Goal: Task Accomplishment & Management: Complete application form

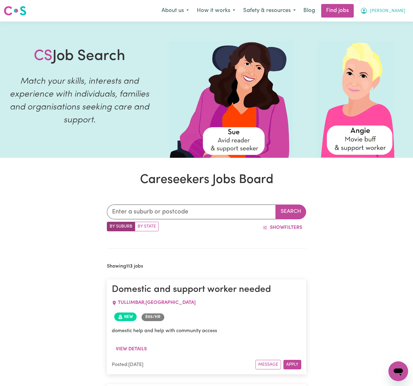
click at [396, 10] on span "[PERSON_NAME]" at bounding box center [387, 11] width 35 height 7
click at [379, 24] on link "My Account" at bounding box center [385, 24] width 49 height 12
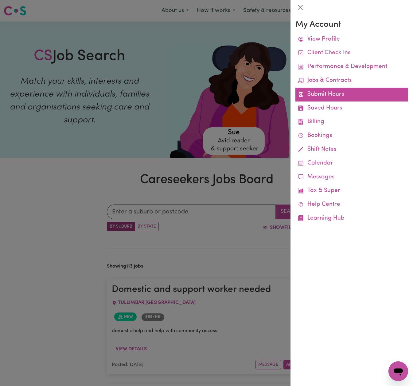
click at [335, 90] on link "Submit Hours" at bounding box center [351, 95] width 113 height 14
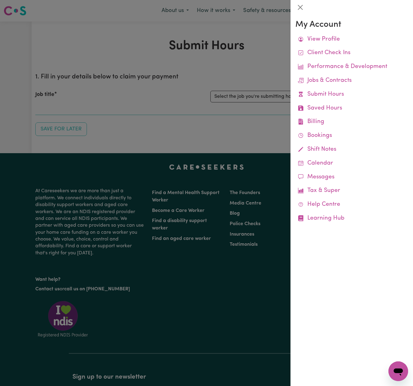
click at [233, 39] on div at bounding box center [206, 193] width 413 height 386
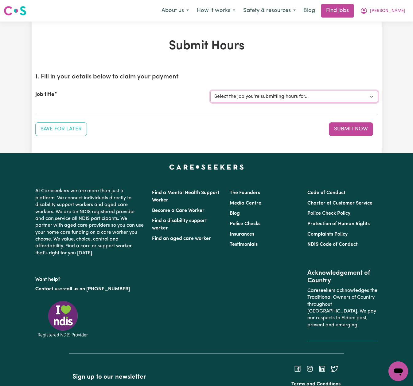
select select "14818"
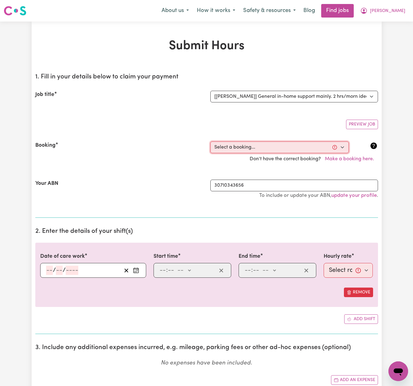
select select "357857"
type input "[DATE]"
type input "18"
type input "8"
type input "2025"
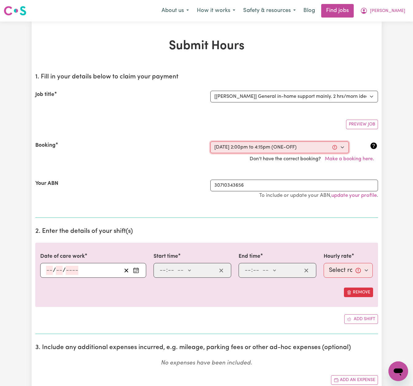
type input "14:00"
type input "2"
type input "0"
select select "pm"
type input "16:15"
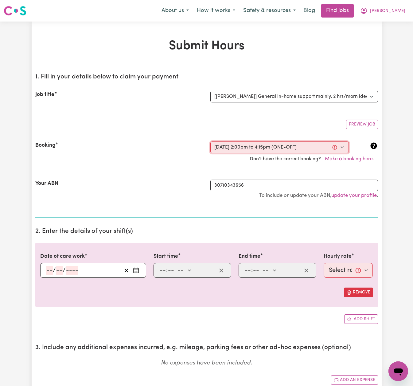
type input "4"
type input "15"
select select "pm"
select select "54-Weekday"
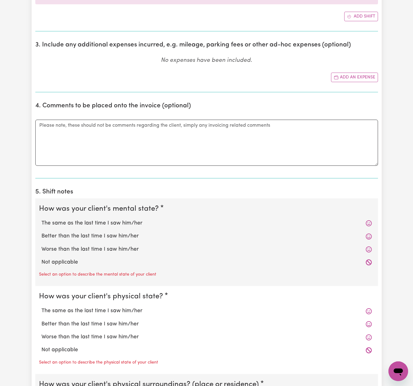
scroll to position [317, 0]
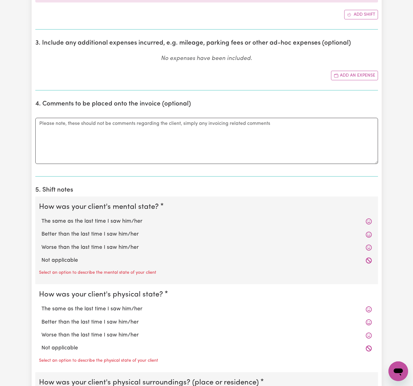
click at [64, 259] on label "Not applicable" at bounding box center [206, 260] width 331 height 8
click at [41, 256] on input "Not applicable" at bounding box center [41, 256] width 0 height 0
radio input "true"
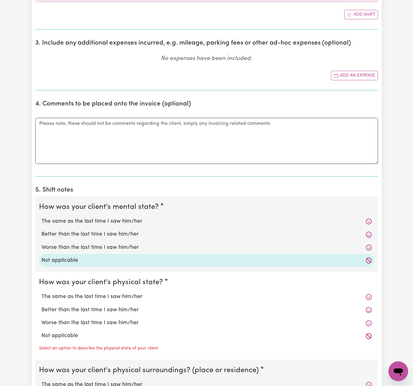
click at [70, 335] on label "Not applicable" at bounding box center [206, 335] width 331 height 8
click at [41, 331] on input "Not applicable" at bounding box center [41, 331] width 0 height 0
radio input "true"
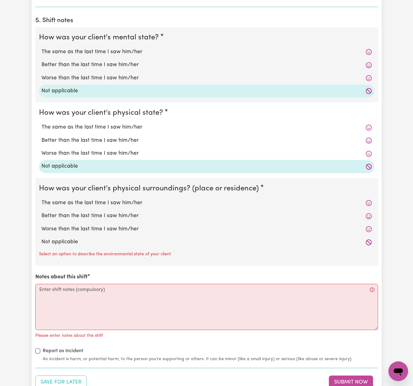
scroll to position [499, 0]
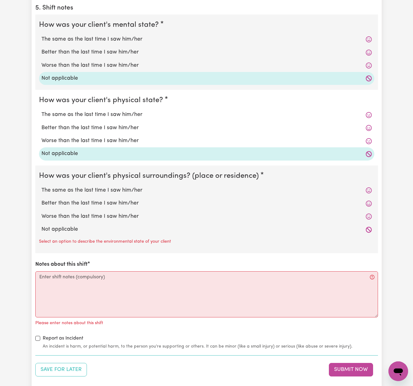
click at [74, 226] on label "Not applicable" at bounding box center [206, 229] width 331 height 8
click at [41, 225] on input "Not applicable" at bounding box center [41, 225] width 0 height 0
radio input "true"
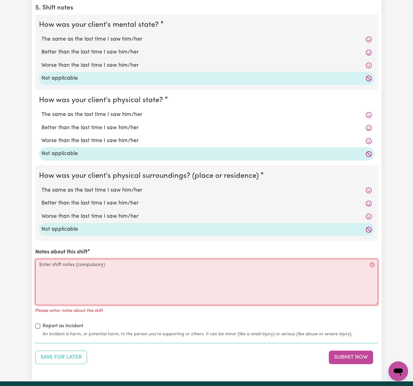
click at [72, 264] on textarea "Notes about this shift" at bounding box center [206, 282] width 343 height 46
paste textarea "This was my first shift with [PERSON_NAME]. I provided support within the home …"
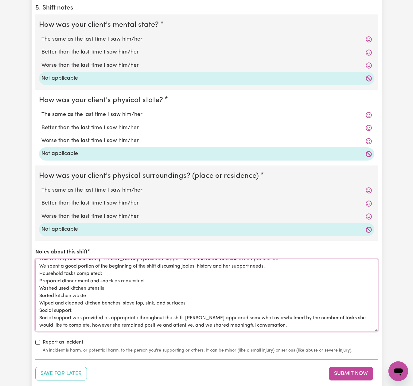
scroll to position [0, 0]
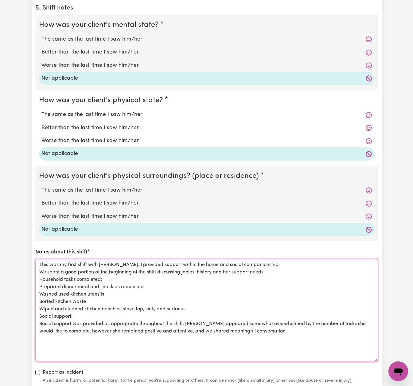
click at [377, 357] on textarea "This was my first shift with [PERSON_NAME]. I provided support within the home …" at bounding box center [206, 310] width 343 height 102
click at [261, 261] on textarea "This was my first shift with [PERSON_NAME]. I provided support within the home …" at bounding box center [206, 310] width 343 height 102
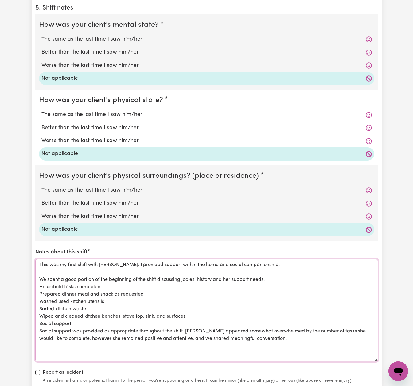
click at [40, 274] on textarea "This was my first shift with [PERSON_NAME]. I provided support within the home …" at bounding box center [206, 310] width 343 height 102
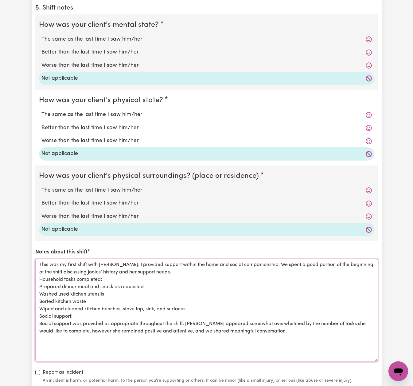
scroll to position [499, 0]
click at [39, 274] on textarea "This was my first shift with [PERSON_NAME]. I provided support within the home …" at bounding box center [206, 309] width 343 height 102
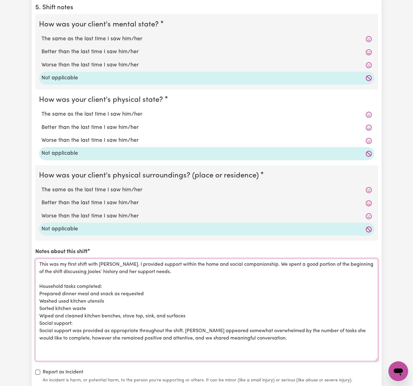
click at [40, 290] on textarea "This was my first shift with [PERSON_NAME]. I provided support within the home …" at bounding box center [206, 309] width 343 height 102
click at [40, 297] on textarea "This was my first shift with [PERSON_NAME]. I provided support within the home …" at bounding box center [206, 309] width 343 height 102
click at [40, 303] on textarea "This was my first shift with [PERSON_NAME]. I provided support within the home …" at bounding box center [206, 309] width 343 height 102
click at [40, 312] on textarea "This was my first shift with [PERSON_NAME]. I provided support within the home …" at bounding box center [206, 309] width 343 height 102
click at [39, 319] on textarea "This was my first shift with [PERSON_NAME]. I provided support within the home …" at bounding box center [206, 309] width 343 height 102
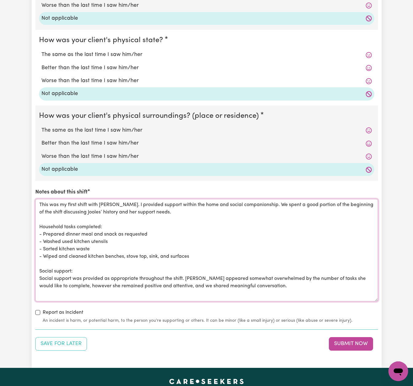
scroll to position [561, 0]
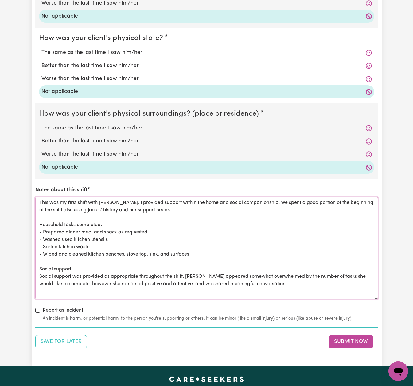
click at [264, 281] on textarea "This was my first shift with [PERSON_NAME]. I provided support within the home …" at bounding box center [206, 248] width 343 height 102
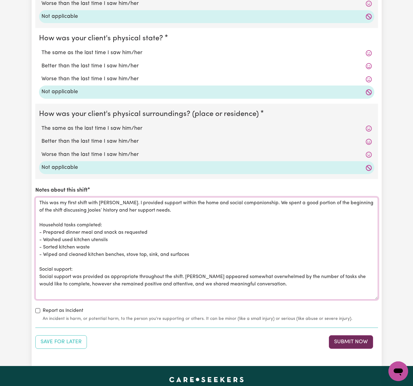
type textarea "This was my first shift with [PERSON_NAME]. I provided support within the home …"
click at [349, 339] on button "Submit Now" at bounding box center [351, 342] width 44 height 14
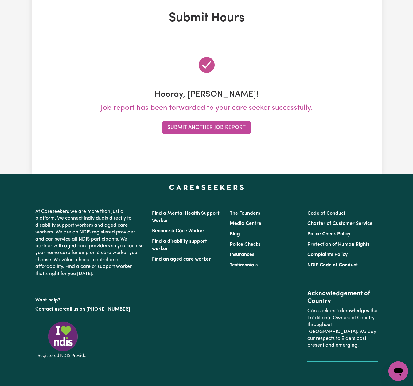
scroll to position [0, 0]
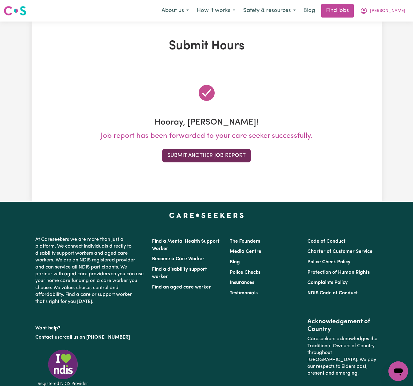
click at [203, 154] on button "Submit Another Job Report" at bounding box center [206, 156] width 89 height 14
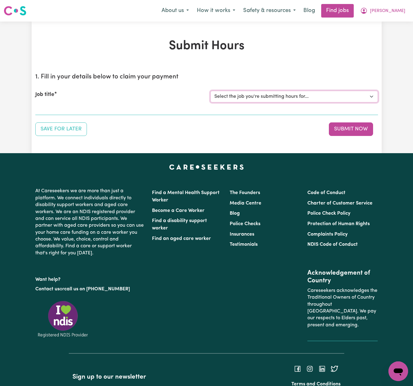
select select "14193"
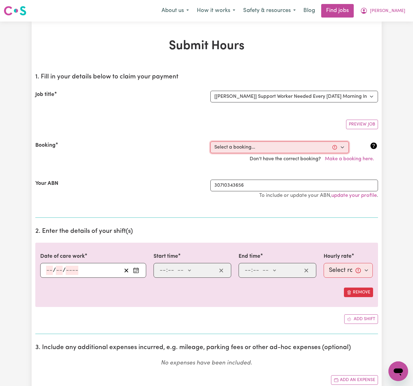
select select "357840"
type input "[DATE]"
type input "16"
type input "8"
type input "2025"
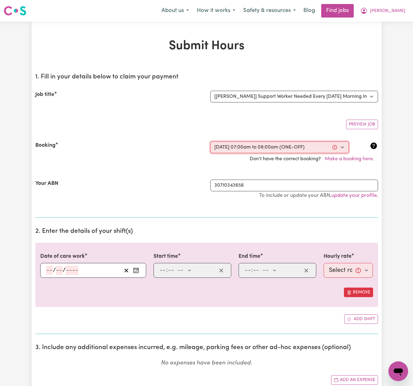
type input "07:00"
type input "7"
type input "0"
select select "am"
type input "08:00"
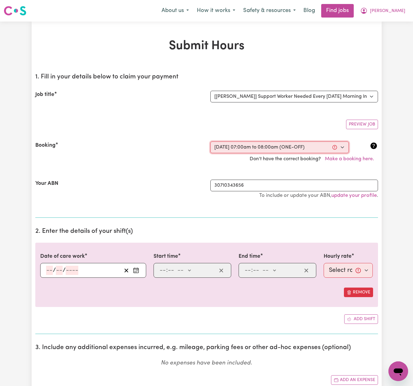
type input "8"
type input "0"
select select "am"
select select "66-[DATE]"
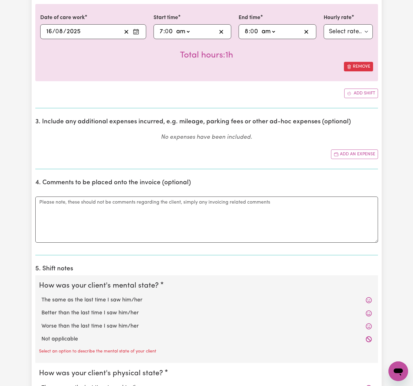
scroll to position [321, 0]
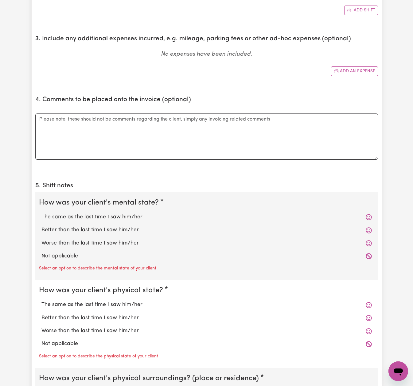
click at [124, 217] on label "The same as the last time I saw him/her" at bounding box center [206, 217] width 331 height 8
click at [41, 213] on input "The same as the last time I saw him/her" at bounding box center [41, 213] width 0 height 0
radio input "true"
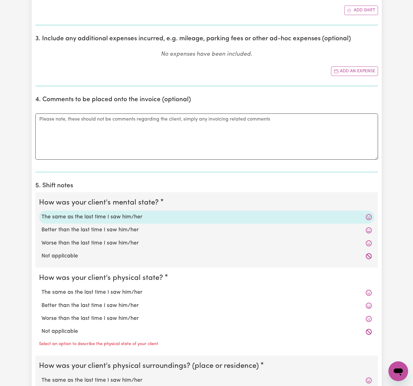
click at [123, 288] on label "The same as the last time I saw him/her" at bounding box center [206, 292] width 331 height 8
click at [41, 288] on input "The same as the last time I saw him/her" at bounding box center [41, 288] width 0 height 0
radio input "true"
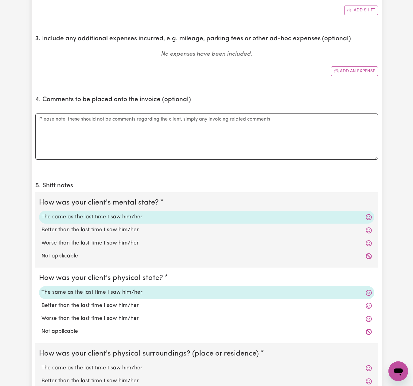
click at [118, 364] on label "The same as the last time I saw him/her" at bounding box center [206, 368] width 331 height 8
click at [41, 363] on input "The same as the last time I saw him/her" at bounding box center [41, 363] width 0 height 0
radio input "true"
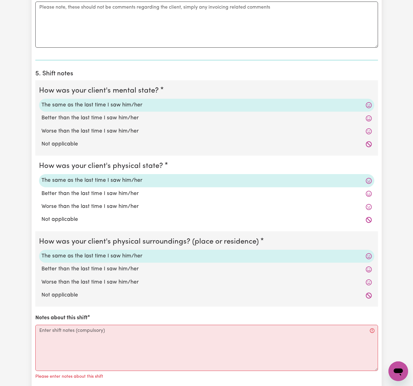
scroll to position [513, 0]
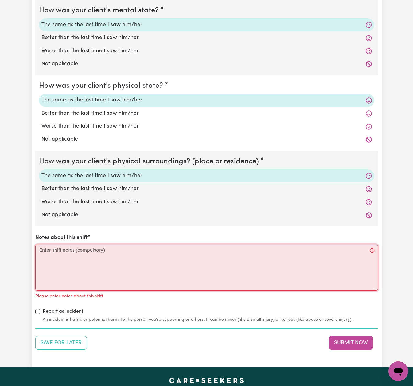
click at [172, 258] on textarea "Notes about this shift" at bounding box center [206, 267] width 343 height 46
paste textarea "I assisted with usual morning routine. Personal care: - Required minimal assist…"
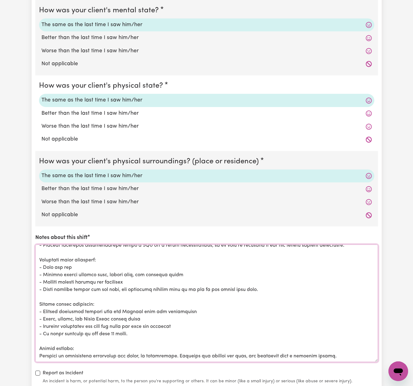
scroll to position [101, 0]
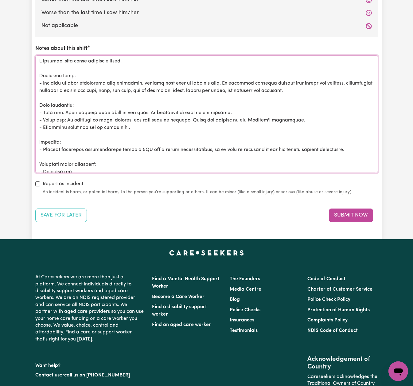
scroll to position [0, 0]
click at [61, 56] on textarea "Notes about this shift" at bounding box center [206, 113] width 343 height 117
drag, startPoint x: 103, startPoint y: 58, endPoint x: 90, endPoint y: 57, distance: 13.2
click at [90, 57] on textarea "Notes about this shift" at bounding box center [206, 113] width 343 height 117
drag, startPoint x: 135, startPoint y: 57, endPoint x: 37, endPoint y: 56, distance: 97.7
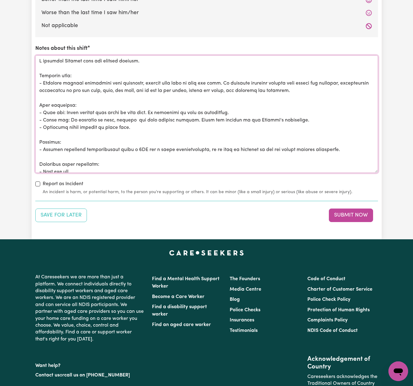
click at [37, 57] on textarea "Notes about this shift" at bounding box center [206, 113] width 343 height 117
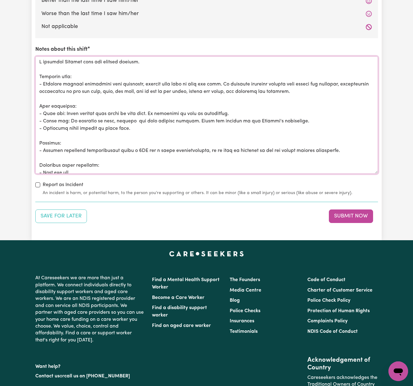
scroll to position [701, 0]
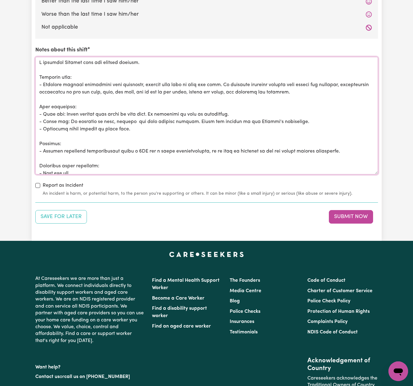
drag, startPoint x: 64, startPoint y: 79, endPoint x: 190, endPoint y: 82, distance: 126.0
click at [190, 82] on textarea "Notes about this shift" at bounding box center [206, 115] width 343 height 117
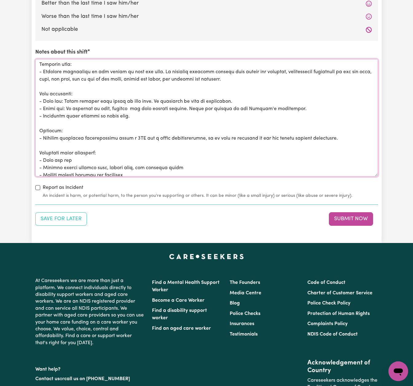
scroll to position [14, 0]
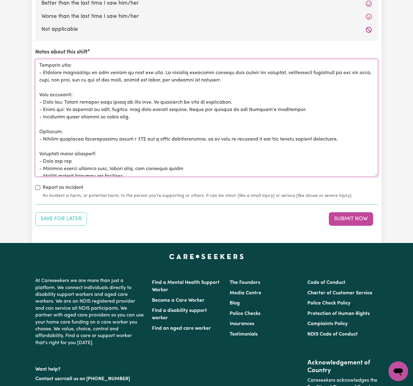
drag, startPoint x: 48, startPoint y: 97, endPoint x: 298, endPoint y: 110, distance: 251.0
click at [298, 110] on textarea "Notes about this shift" at bounding box center [206, 117] width 343 height 117
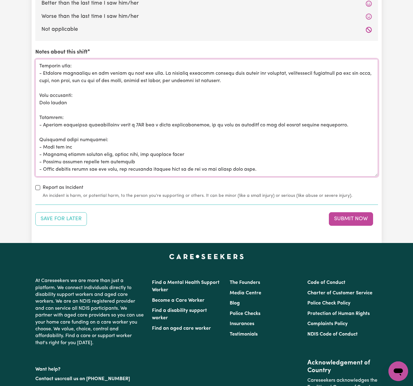
scroll to position [15, 0]
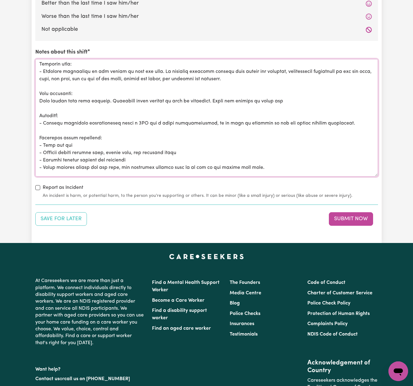
paste textarea "s per [PERSON_NAME]'s preference."
click at [279, 97] on textarea "Notes about this shift" at bounding box center [206, 117] width 343 height 117
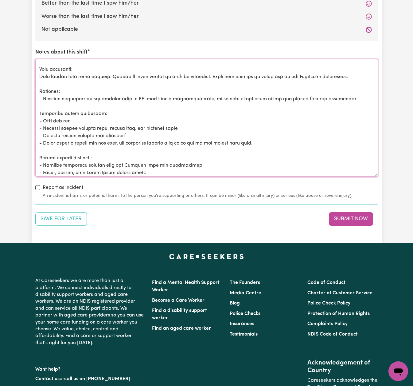
scroll to position [41, 0]
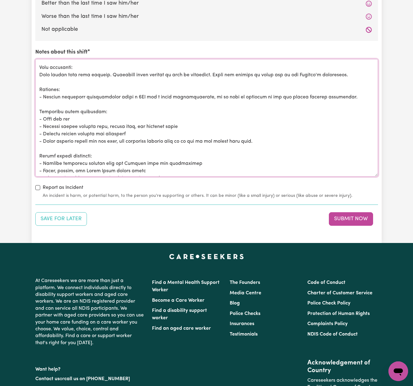
click at [115, 119] on textarea "Notes about this shift" at bounding box center [206, 117] width 343 height 117
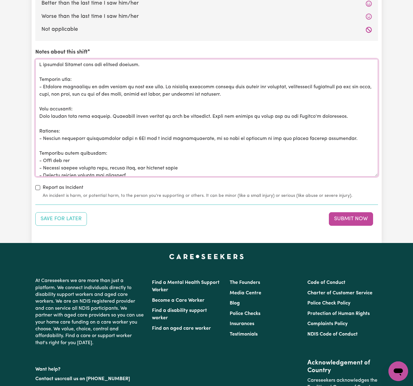
scroll to position [0, 0]
click at [238, 88] on textarea "Notes about this shift" at bounding box center [206, 117] width 343 height 117
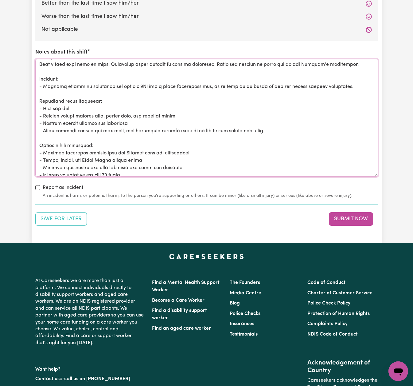
scroll to position [60, 0]
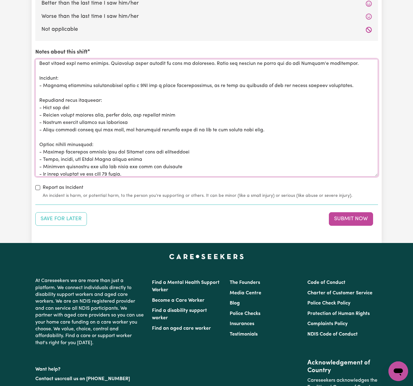
click at [139, 117] on textarea "Notes about this shift" at bounding box center [206, 117] width 343 height 117
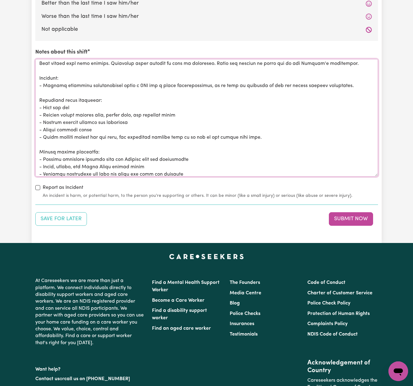
drag, startPoint x: 62, startPoint y: 119, endPoint x: 44, endPoint y: 119, distance: 18.7
click at [44, 119] on textarea "Notes about this shift" at bounding box center [206, 117] width 343 height 117
click at [145, 119] on textarea "Notes about this shift" at bounding box center [206, 117] width 343 height 117
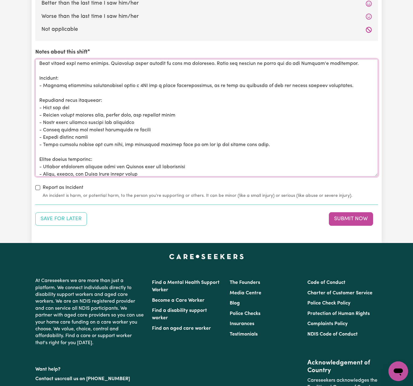
click at [112, 134] on textarea "Notes about this shift" at bounding box center [206, 117] width 343 height 117
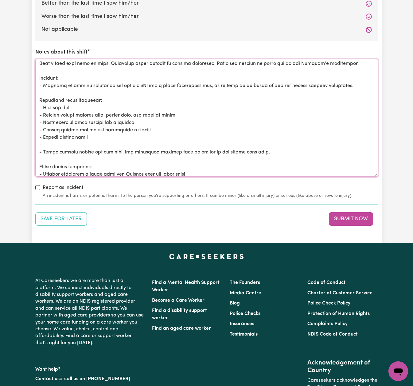
paste textarea "Fold and put away dried clothes"
click at [52, 140] on textarea "Notes about this shift" at bounding box center [206, 117] width 343 height 117
click at [127, 141] on textarea "Notes about this shift" at bounding box center [206, 117] width 343 height 117
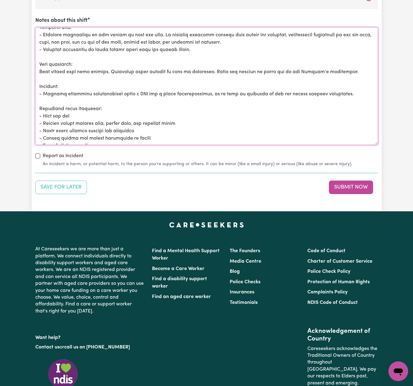
scroll to position [0, 0]
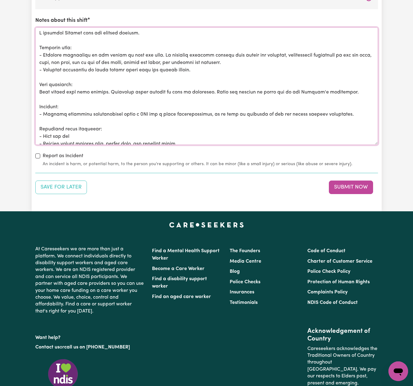
drag, startPoint x: 174, startPoint y: 113, endPoint x: 0, endPoint y: 11, distance: 201.3
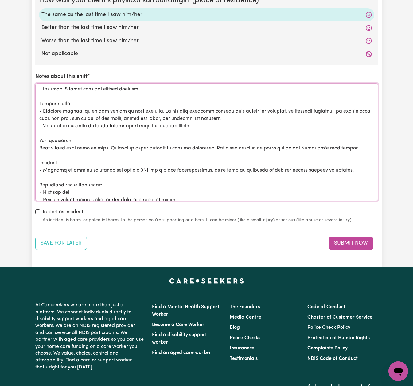
scroll to position [720, 0]
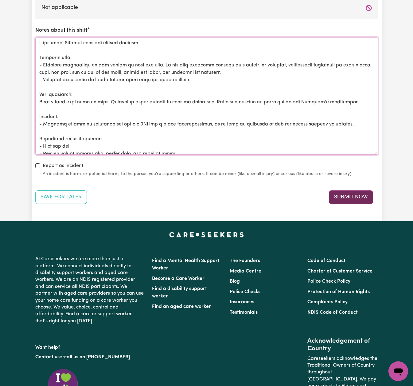
type textarea "I assisted [PERSON_NAME] with his morning routine. Personal care: - Required as…"
click at [358, 194] on button "Submit Now" at bounding box center [351, 197] width 44 height 14
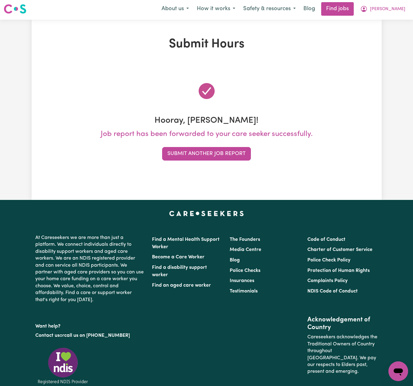
scroll to position [0, 0]
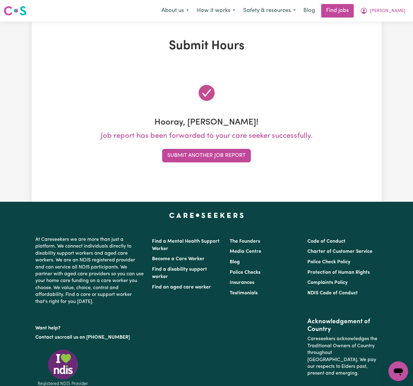
click at [236, 156] on button "Submit Another Job Report" at bounding box center [206, 156] width 89 height 14
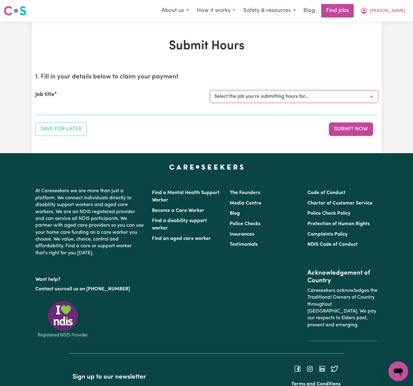
select select "14193"
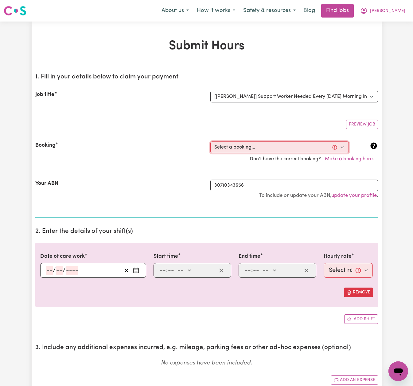
select select "356533"
type input "[DATE]"
type input "19"
type input "8"
type input "2025"
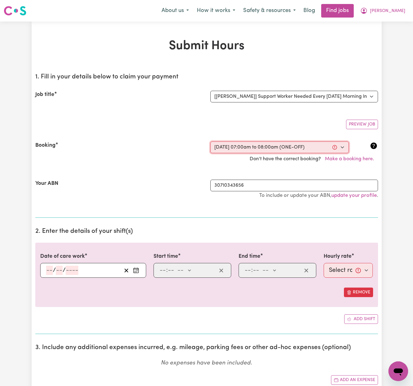
type input "07:00"
type input "7"
type input "0"
select select "am"
type input "08:00"
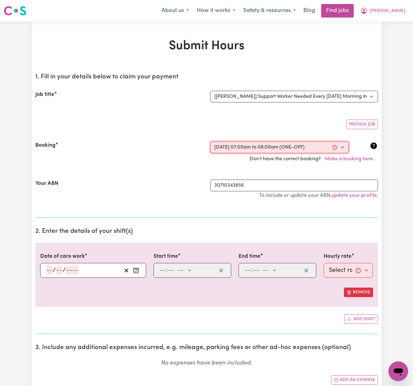
type input "8"
type input "0"
select select "am"
select select "54-Weekday"
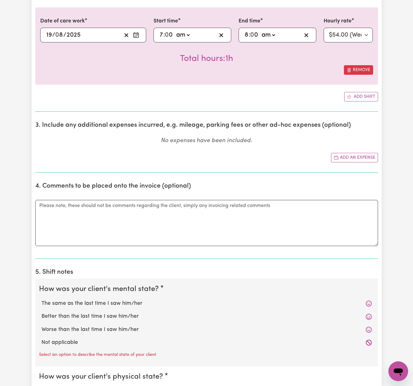
scroll to position [237, 0]
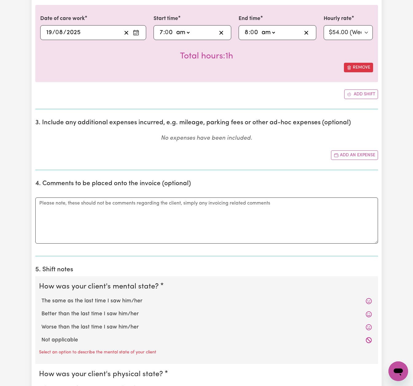
click at [112, 299] on label "The same as the last time I saw him/her" at bounding box center [206, 301] width 331 height 8
click at [41, 297] on input "The same as the last time I saw him/her" at bounding box center [41, 296] width 0 height 0
radio input "true"
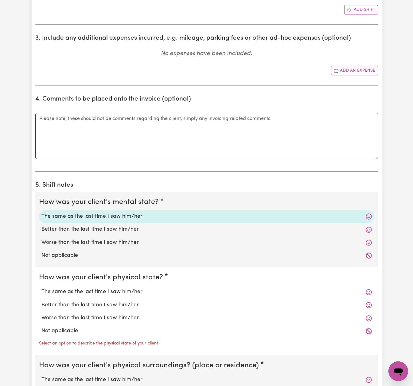
scroll to position [342, 0]
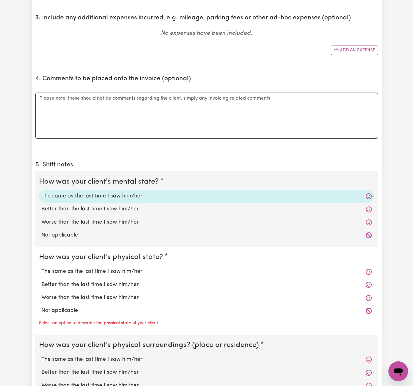
click at [114, 268] on label "The same as the last time I saw him/her" at bounding box center [206, 271] width 331 height 8
click at [41, 267] on input "The same as the last time I saw him/her" at bounding box center [41, 267] width 0 height 0
radio input "true"
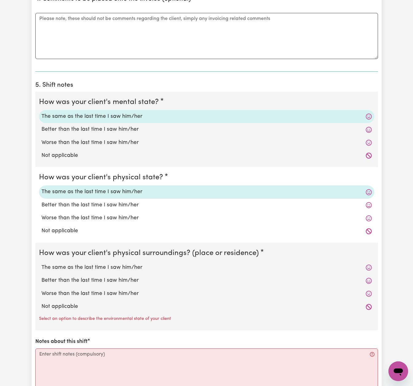
scroll to position [435, 0]
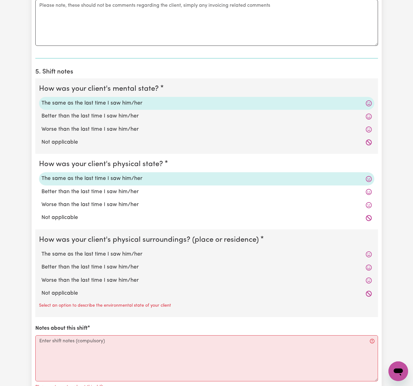
click at [113, 254] on label "The same as the last time I saw him/her" at bounding box center [206, 254] width 331 height 8
click at [41, 250] on input "The same as the last time I saw him/her" at bounding box center [41, 250] width 0 height 0
radio input "true"
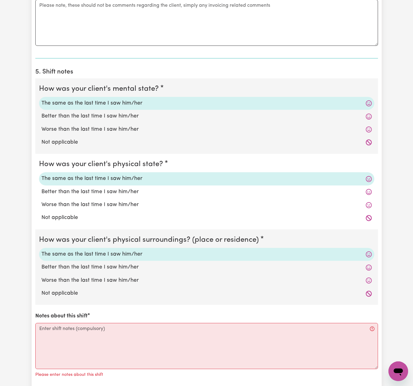
scroll to position [440, 0]
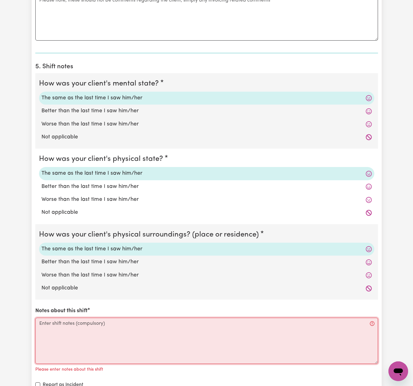
click at [141, 320] on textarea "Notes about this shift" at bounding box center [206, 340] width 343 height 46
paste textarea "I assisted [PERSON_NAME] with his morning routine. Personal care: - Required as…"
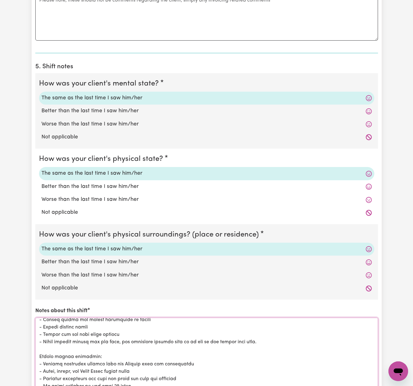
scroll to position [129, 0]
click at [392, 385] on html "Menu About us How it works Safety & resources Blog Find jobs [PERSON_NAME] Subm…" at bounding box center [206, 162] width 413 height 1205
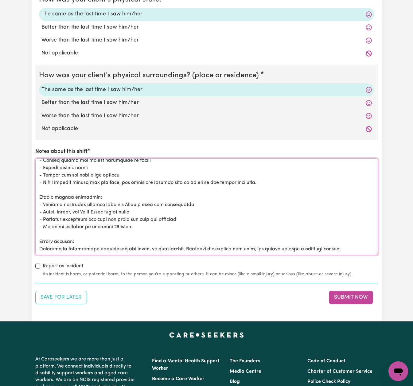
scroll to position [606, 0]
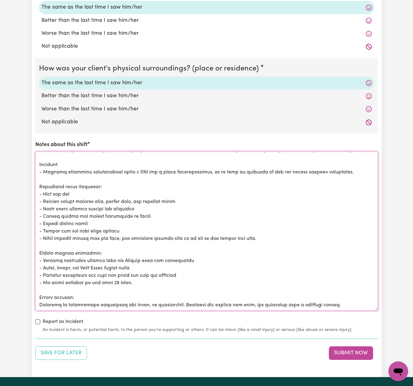
click at [378, 305] on textarea "Notes about this shift" at bounding box center [206, 230] width 343 height 159
drag, startPoint x: 105, startPoint y: 263, endPoint x: 79, endPoint y: 264, distance: 26.1
click at [79, 264] on textarea "Notes about this shift" at bounding box center [206, 230] width 343 height 159
click at [61, 264] on textarea "Notes about this shift" at bounding box center [206, 230] width 343 height 159
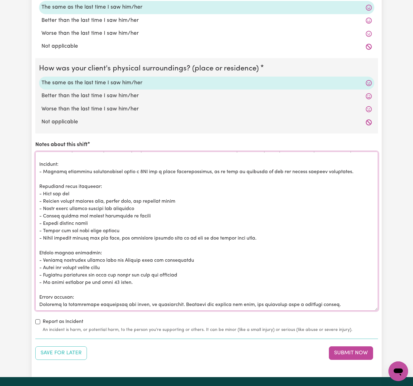
click at [119, 264] on textarea "Notes about this shift" at bounding box center [206, 230] width 343 height 159
click at [119, 263] on textarea "Notes about this shift" at bounding box center [206, 230] width 343 height 159
click at [200, 263] on textarea "Notes about this shift" at bounding box center [206, 230] width 343 height 159
click at [244, 221] on textarea "Notes about this shift" at bounding box center [206, 230] width 343 height 159
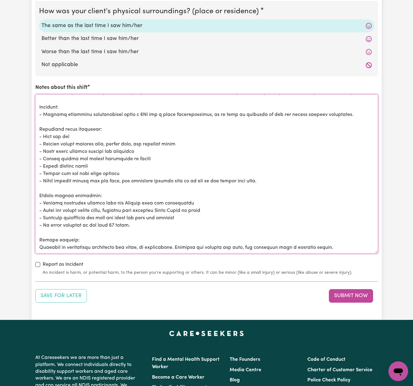
scroll to position [665, 0]
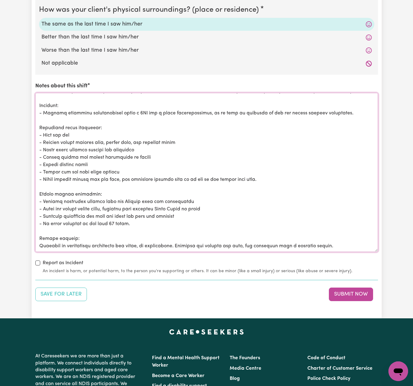
drag, startPoint x: 229, startPoint y: 242, endPoint x: 250, endPoint y: 242, distance: 21.2
click at [250, 242] on textarea "Notes about this shift" at bounding box center [206, 172] width 343 height 159
drag, startPoint x: 288, startPoint y: 241, endPoint x: 297, endPoint y: 241, distance: 8.9
click at [297, 241] on textarea "Notes about this shift" at bounding box center [206, 172] width 343 height 159
click at [327, 242] on textarea "Notes about this shift" at bounding box center [206, 172] width 343 height 159
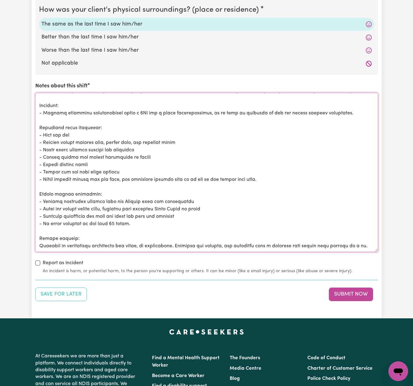
scroll to position [71, 0]
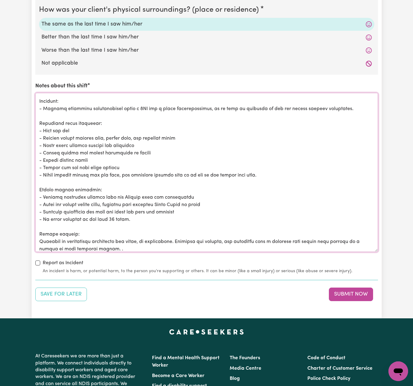
click at [319, 239] on textarea "Notes about this shift" at bounding box center [206, 172] width 343 height 159
click at [156, 242] on textarea "Notes about this shift" at bounding box center [206, 172] width 343 height 159
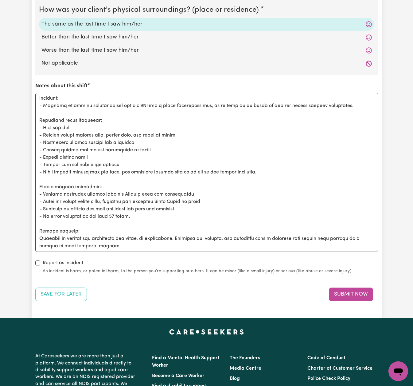
scroll to position [81, 0]
drag, startPoint x: 109, startPoint y: 235, endPoint x: 73, endPoint y: 235, distance: 35.9
click at [73, 235] on textarea "Notes about this shift" at bounding box center [206, 172] width 343 height 159
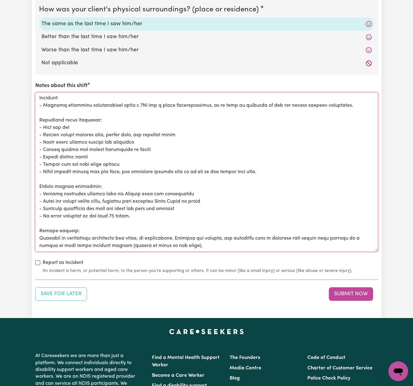
click at [123, 154] on textarea "Notes about this shift" at bounding box center [206, 171] width 343 height 159
click at [259, 160] on textarea "Notes about this shift" at bounding box center [206, 171] width 343 height 159
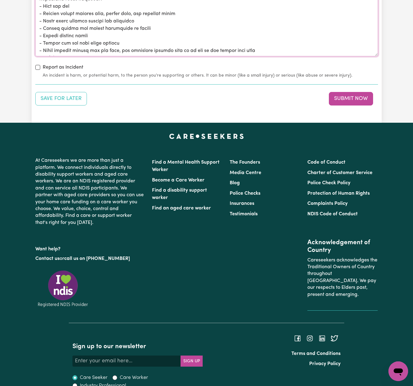
scroll to position [855, 0]
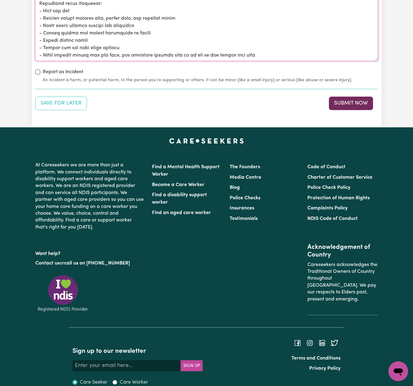
type textarea "I assisted [PERSON_NAME] with his morning routine. Personal care: - Required as…"
click at [359, 103] on button "Submit Now" at bounding box center [351, 103] width 44 height 14
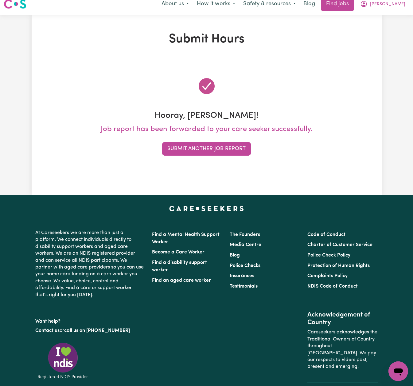
scroll to position [0, 0]
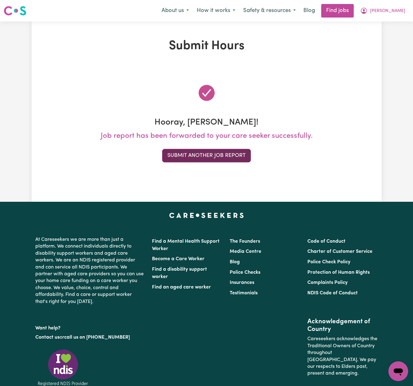
click at [232, 154] on button "Submit Another Job Report" at bounding box center [206, 156] width 89 height 14
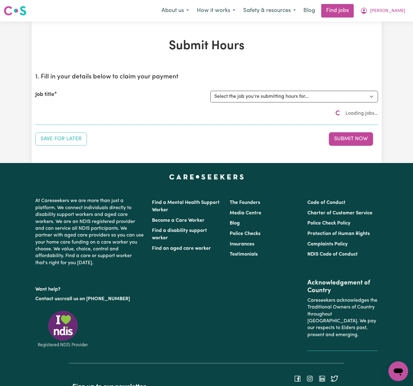
scroll to position [0, 0]
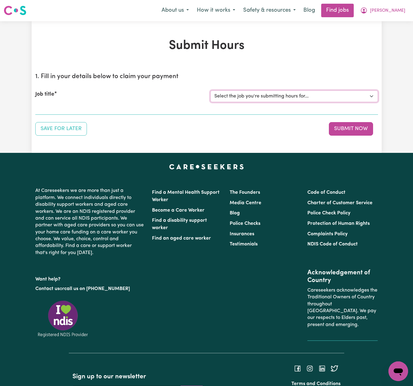
select select "14193"
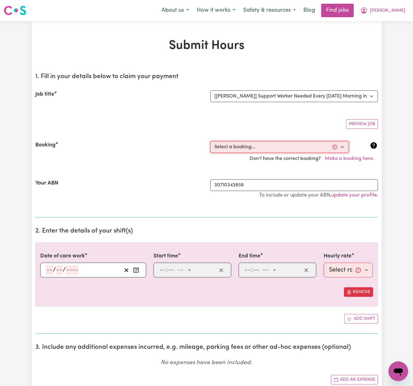
select select "359131"
type input "[DATE]"
type input "20"
type input "8"
type input "2025"
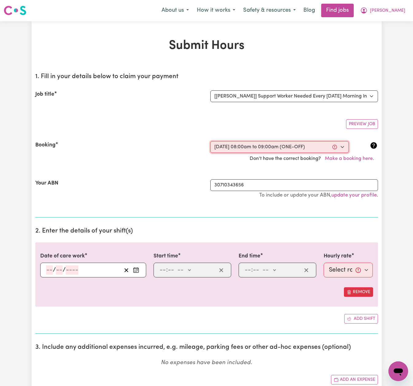
type input "08:00"
type input "8"
type input "0"
select select "am"
type input "09:00"
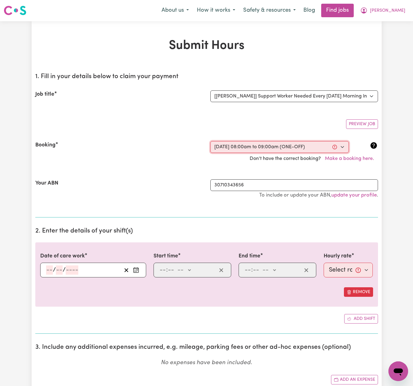
type input "9"
type input "0"
select select "am"
select select "54-Weekday"
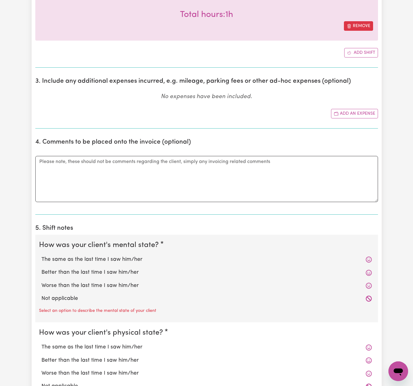
scroll to position [287, 0]
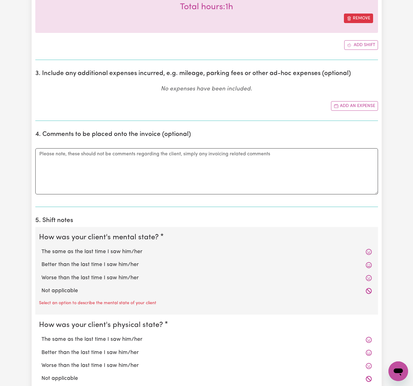
click at [87, 248] on label "The same as the last time I saw him/her" at bounding box center [206, 252] width 331 height 8
click at [41, 247] on input "The same as the last time I saw him/her" at bounding box center [41, 247] width 0 height 0
radio input "true"
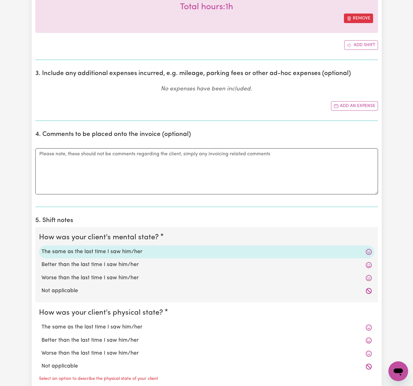
click at [100, 323] on label "The same as the last time I saw him/her" at bounding box center [206, 327] width 331 height 8
click at [41, 323] on input "The same as the last time I saw him/her" at bounding box center [41, 323] width 0 height 0
radio input "true"
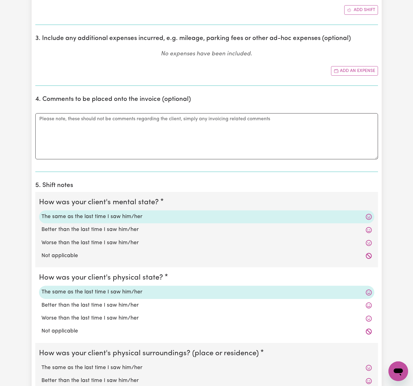
scroll to position [371, 0]
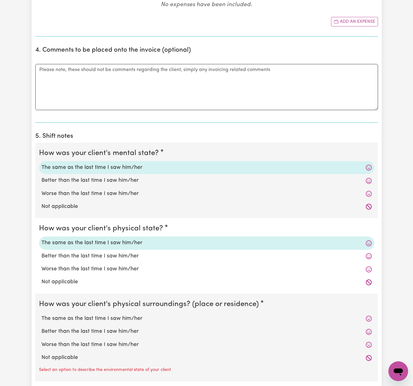
click at [100, 321] on div "The same as the last time I saw him/her" at bounding box center [206, 318] width 335 height 13
click at [101, 315] on label "The same as the last time I saw him/her" at bounding box center [206, 318] width 331 height 8
click at [41, 314] on input "The same as the last time I saw him/her" at bounding box center [41, 314] width 0 height 0
radio input "true"
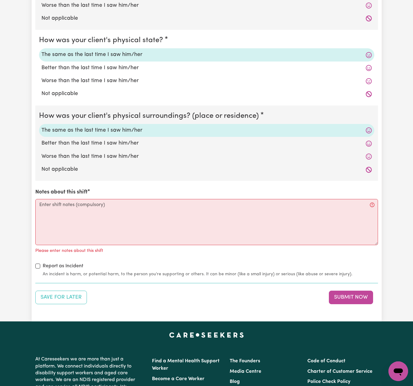
scroll to position [597, 0]
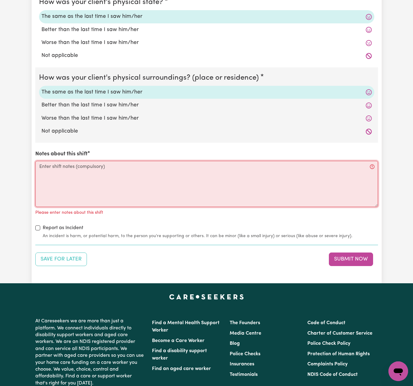
click at [218, 170] on textarea "Notes about this shift" at bounding box center [206, 184] width 343 height 46
paste textarea "I assisted [PERSON_NAME] with his morning routine. Personal care: - Required as…"
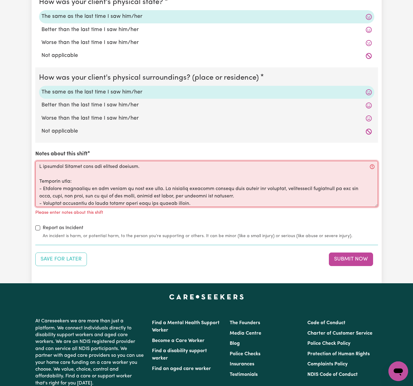
scroll to position [179, 0]
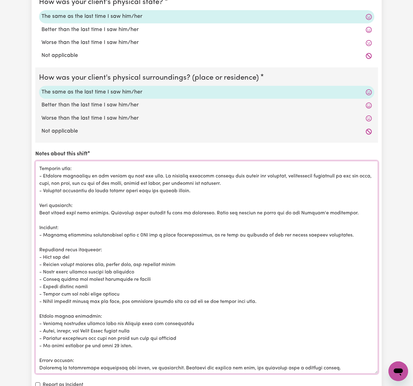
click at [375, 367] on textarea "Notes about this shift" at bounding box center [206, 267] width 343 height 213
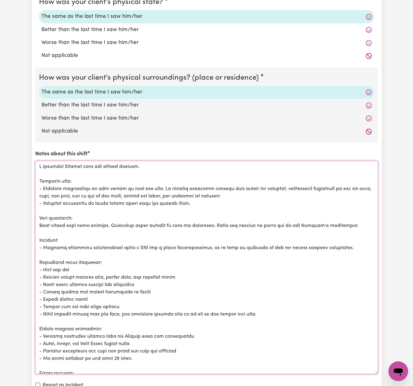
scroll to position [0, 0]
click at [151, 162] on textarea "Notes about this shift" at bounding box center [206, 267] width 343 height 213
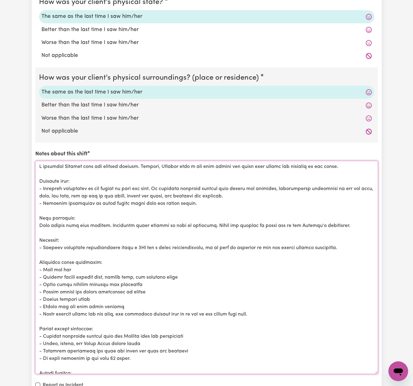
drag, startPoint x: 159, startPoint y: 162, endPoint x: 136, endPoint y: 162, distance: 23.0
click at [136, 162] on textarea "Notes about this shift" at bounding box center [206, 267] width 343 height 213
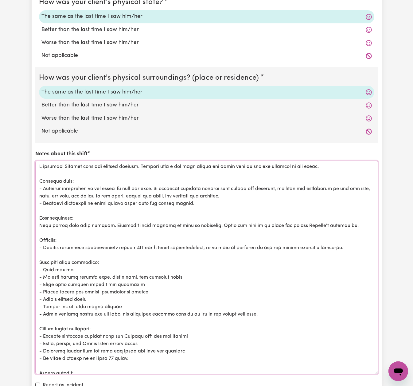
click at [177, 162] on textarea "Notes about this shift" at bounding box center [206, 267] width 343 height 213
drag, startPoint x: 313, startPoint y: 163, endPoint x: 297, endPoint y: 162, distance: 15.7
click at [297, 162] on textarea "Notes about this shift" at bounding box center [206, 267] width 343 height 213
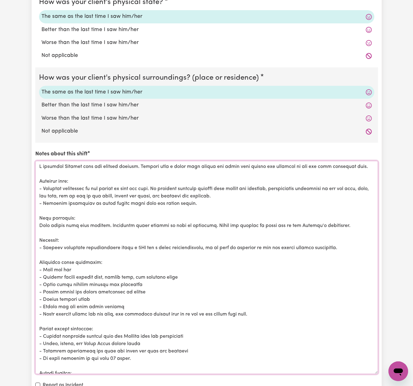
drag, startPoint x: 65, startPoint y: 200, endPoint x: 43, endPoint y: 185, distance: 26.8
click at [43, 185] on textarea "Notes about this shift" at bounding box center [206, 267] width 343 height 213
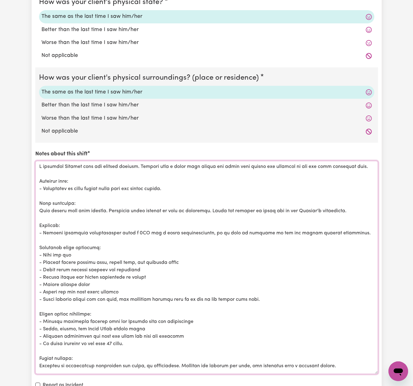
click at [68, 185] on textarea "Notes about this shift" at bounding box center [206, 267] width 343 height 213
click at [190, 184] on textarea "Notes about this shift" at bounding box center [206, 267] width 343 height 213
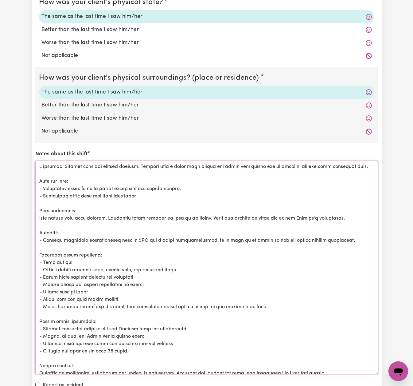
click at [159, 190] on textarea "Notes about this shift" at bounding box center [206, 267] width 343 height 213
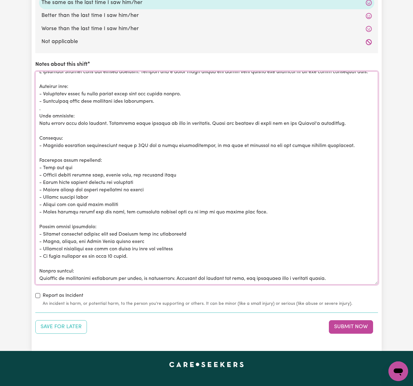
scroll to position [688, 0]
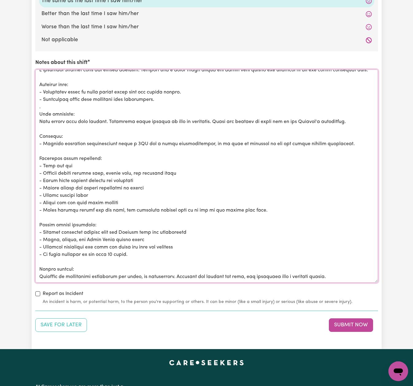
drag, startPoint x: 198, startPoint y: 205, endPoint x: 38, endPoint y: 185, distance: 161.0
click at [88, 192] on textarea "Notes about this shift" at bounding box center [206, 175] width 343 height 213
drag, startPoint x: 271, startPoint y: 207, endPoint x: 40, endPoint y: 186, distance: 231.6
click at [40, 186] on textarea "Notes about this shift" at bounding box center [206, 175] width 343 height 213
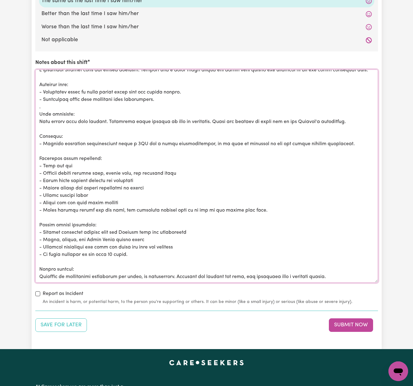
click at [125, 181] on textarea "Notes about this shift" at bounding box center [206, 175] width 343 height 213
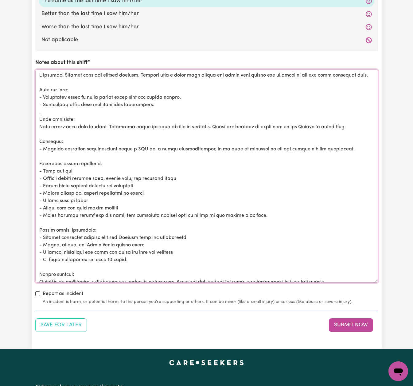
scroll to position [0, 0]
click at [163, 189] on textarea "Notes about this shift" at bounding box center [206, 175] width 343 height 213
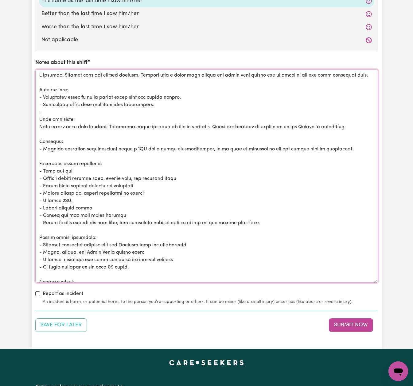
drag, startPoint x: 211, startPoint y: 217, endPoint x: 32, endPoint y: 205, distance: 179.5
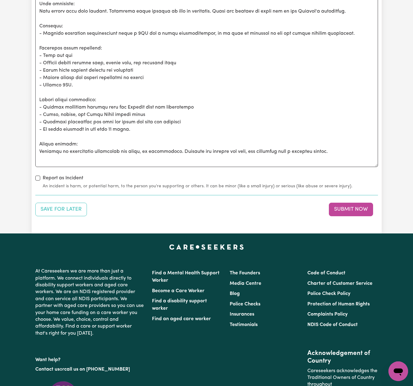
scroll to position [810, 0]
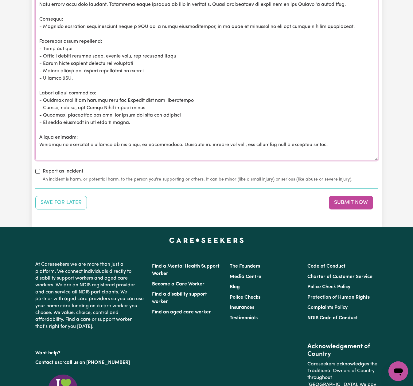
drag, startPoint x: 126, startPoint y: 119, endPoint x: 27, endPoint y: 113, distance: 99.4
click at [145, 108] on textarea "Notes about this shift" at bounding box center [206, 53] width 343 height 213
drag, startPoint x: 135, startPoint y: 119, endPoint x: 36, endPoint y: 118, distance: 98.6
click at [36, 118] on textarea "Notes about this shift" at bounding box center [206, 53] width 343 height 213
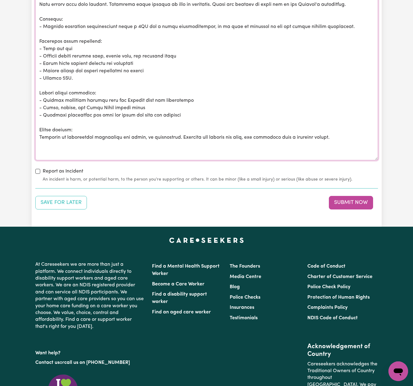
drag, startPoint x: 352, startPoint y: 134, endPoint x: 178, endPoint y: 134, distance: 173.9
click at [178, 135] on textarea "Notes about this shift" at bounding box center [206, 53] width 343 height 213
paste textarea "Falls log (Not witnessed): - Date: [DATE] - Time: 10:00 PM Details: [PERSON_NAM…"
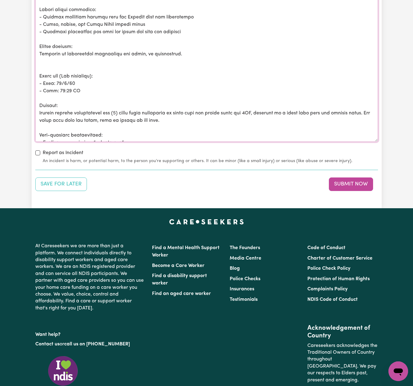
scroll to position [61, 0]
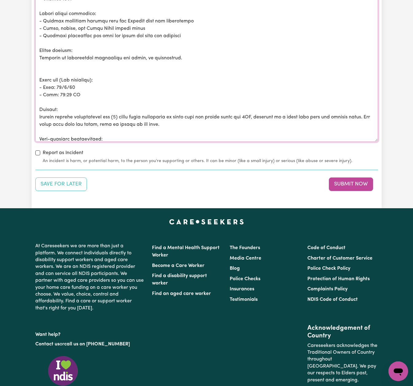
click at [61, 84] on textarea "Notes about this shift" at bounding box center [206, 35] width 343 height 213
click at [66, 84] on textarea "Notes about this shift" at bounding box center [206, 35] width 343 height 213
drag, startPoint x: 57, startPoint y: 92, endPoint x: 68, endPoint y: 91, distance: 10.8
click at [68, 91] on textarea "Notes about this shift" at bounding box center [206, 35] width 343 height 213
drag, startPoint x: 142, startPoint y: 113, endPoint x: 201, endPoint y: 113, distance: 58.7
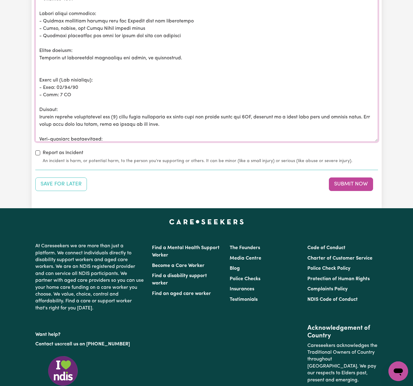
click at [201, 113] on textarea "Notes about this shift" at bounding box center [206, 35] width 343 height 213
click at [202, 115] on textarea "Notes about this shift" at bounding box center [206, 35] width 343 height 213
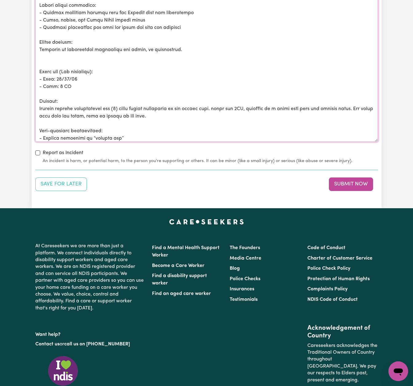
scroll to position [68, 0]
drag, startPoint x: 214, startPoint y: 105, endPoint x: 358, endPoint y: 104, distance: 143.1
click at [358, 104] on textarea "Notes about this shift" at bounding box center [206, 35] width 343 height 213
click at [236, 105] on textarea "Notes about this shift" at bounding box center [206, 35] width 343 height 213
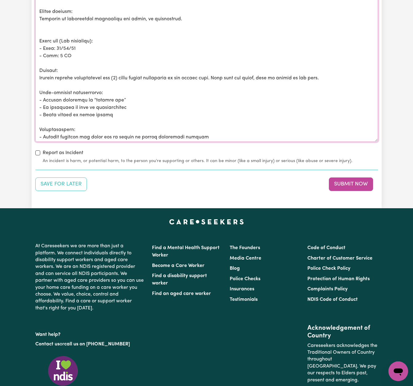
scroll to position [101, 0]
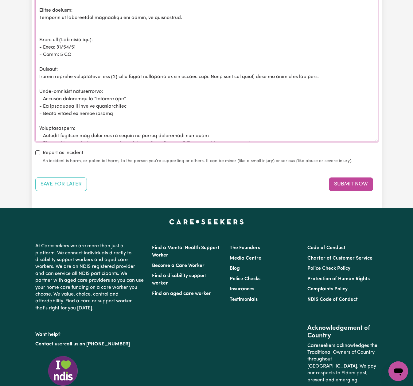
click at [323, 73] on textarea "Notes about this shift" at bounding box center [206, 35] width 343 height 213
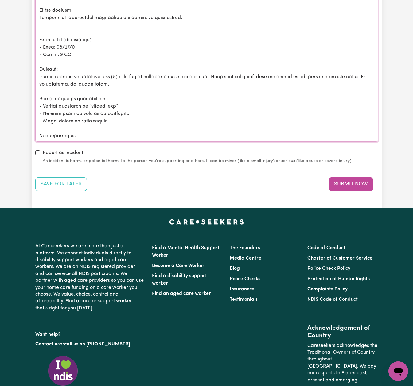
drag, startPoint x: 44, startPoint y: 102, endPoint x: 119, endPoint y: 104, distance: 75.3
click at [119, 104] on textarea "Notes about this shift" at bounding box center [206, 35] width 343 height 213
paste textarea "bit of a headache ?due to impact of second fall"
click at [45, 103] on textarea "Notes about this shift" at bounding box center [206, 35] width 343 height 213
click at [107, 102] on textarea "Notes about this shift" at bounding box center [206, 35] width 343 height 213
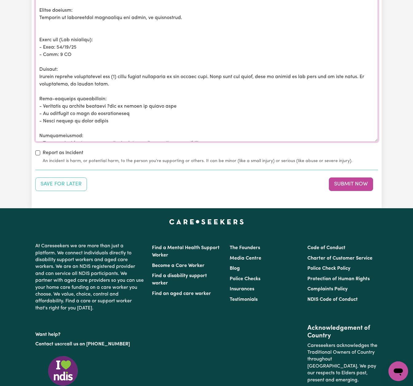
click at [116, 102] on textarea "Notes about this shift" at bounding box center [206, 35] width 343 height 213
click at [223, 102] on textarea "Notes about this shift" at bounding box center [206, 35] width 343 height 213
drag, startPoint x: 104, startPoint y: 117, endPoint x: 32, endPoint y: 117, distance: 72.5
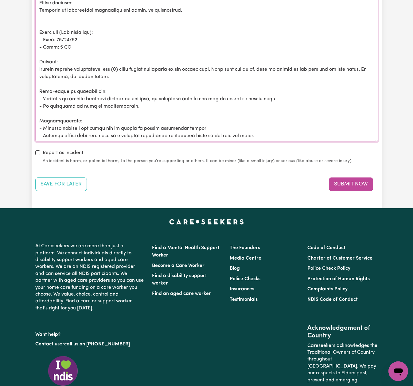
scroll to position [116, 0]
drag, startPoint x: 255, startPoint y: 125, endPoint x: 43, endPoint y: 115, distance: 212.5
click at [44, 115] on textarea "Notes about this shift" at bounding box center [206, 35] width 343 height 213
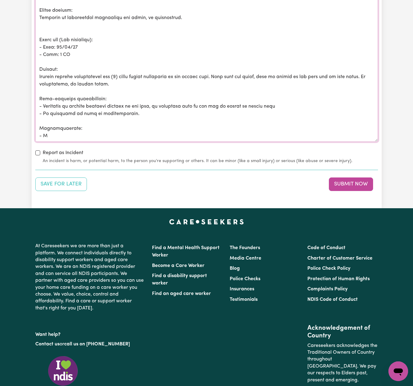
scroll to position [108, 0]
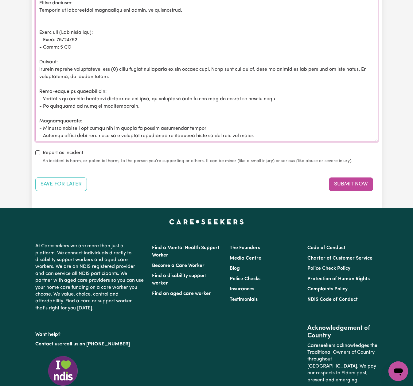
drag, startPoint x: 105, startPoint y: 104, endPoint x: 124, endPoint y: 103, distance: 19.1
click at [106, 103] on textarea "Notes about this shift" at bounding box center [206, 35] width 343 height 213
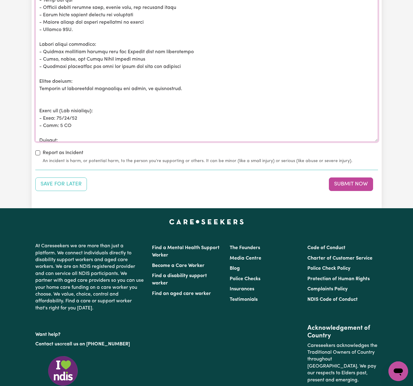
scroll to position [26, 0]
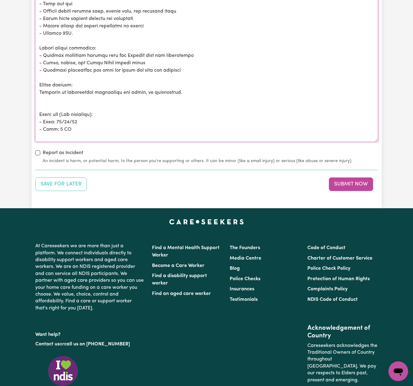
click at [188, 65] on textarea "Notes about this shift" at bounding box center [206, 35] width 343 height 213
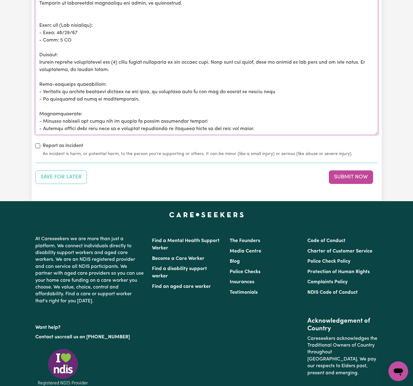
scroll to position [836, 0]
drag, startPoint x: 175, startPoint y: 111, endPoint x: 45, endPoint y: 108, distance: 129.7
click at [45, 108] on textarea "Notes about this shift" at bounding box center [206, 28] width 343 height 213
click at [116, 58] on textarea "Notes about this shift" at bounding box center [206, 28] width 343 height 213
drag, startPoint x: 248, startPoint y: 119, endPoint x: 43, endPoint y: 110, distance: 204.5
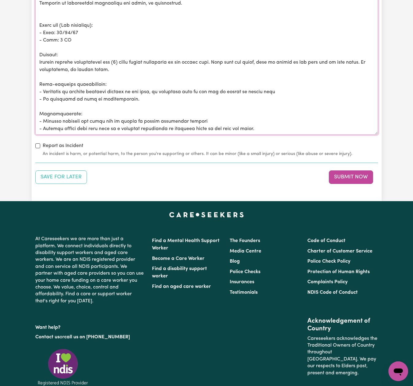
click at [43, 110] on textarea "Notes about this shift" at bounding box center [206, 28] width 343 height 213
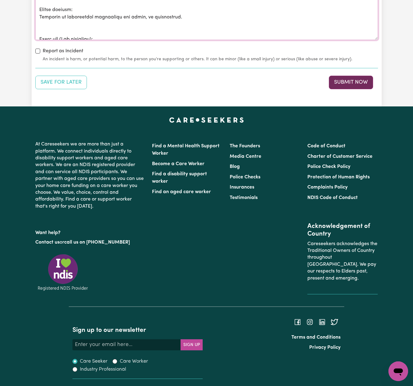
scroll to position [930, 0]
type textarea "I assisted [PERSON_NAME] with his morning routine. [PERSON_NAME] took a phone c…"
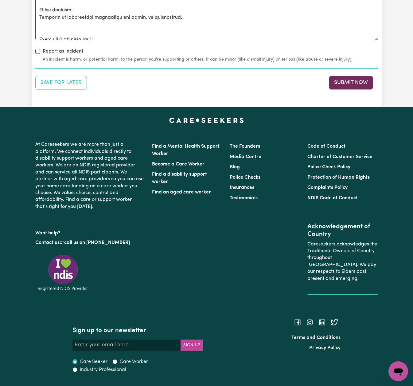
click at [353, 80] on button "Submit Now" at bounding box center [351, 83] width 44 height 14
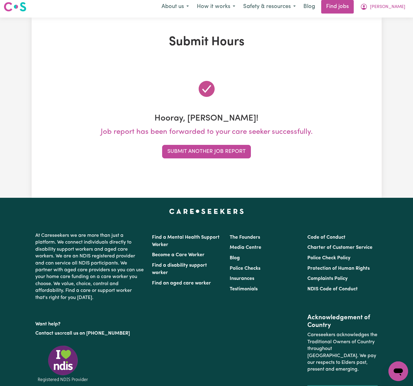
scroll to position [0, 0]
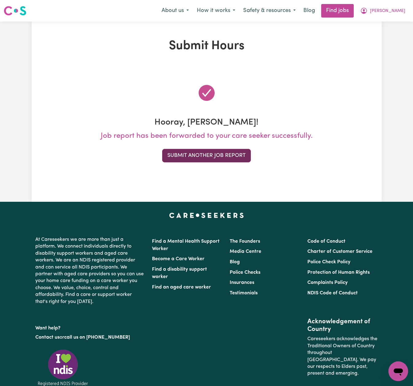
click at [199, 158] on button "Submit Another Job Report" at bounding box center [206, 156] width 89 height 14
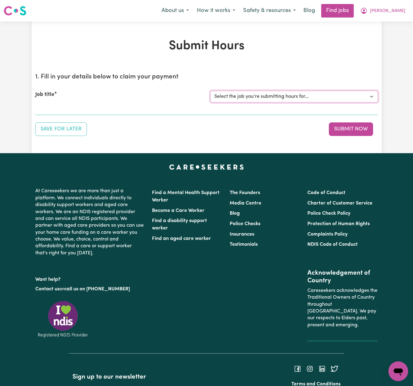
select select "13913"
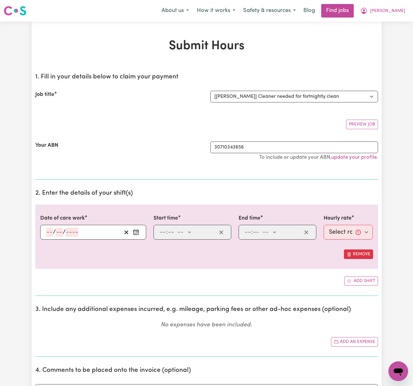
click at [135, 229] on icon "Enter the date of care work" at bounding box center [136, 232] width 6 height 6
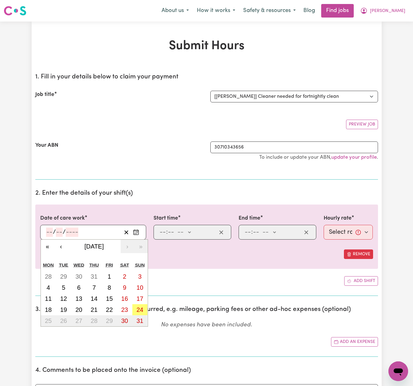
drag, startPoint x: 81, startPoint y: 306, endPoint x: 88, endPoint y: 299, distance: 9.3
click at [81, 306] on abbr "20" at bounding box center [79, 309] width 7 height 7
type input "[DATE]"
type input "20"
type input "8"
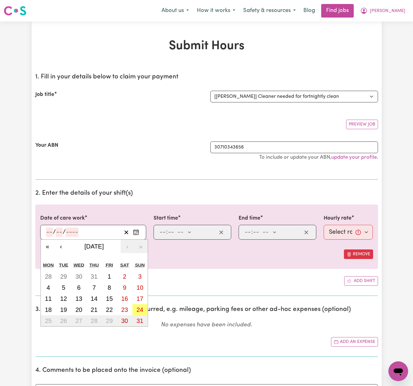
type input "2025"
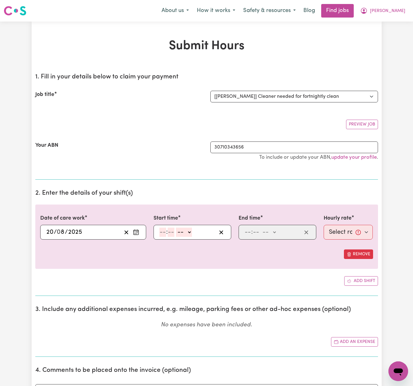
click at [163, 232] on input "number" at bounding box center [162, 231] width 7 height 9
type input "10"
type input "00"
select select "am"
type input "10:00"
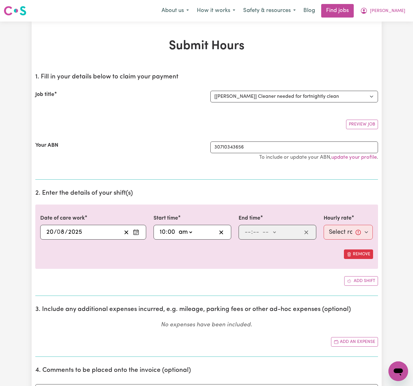
type input "0"
type input "12"
type input "00"
select select "pm"
type input "12:00"
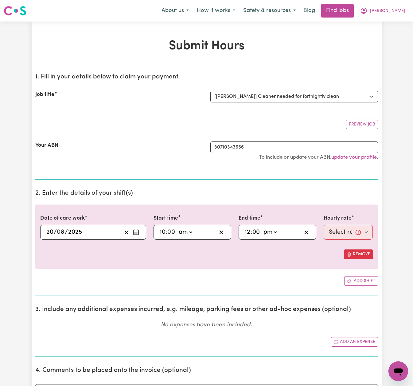
type input "0"
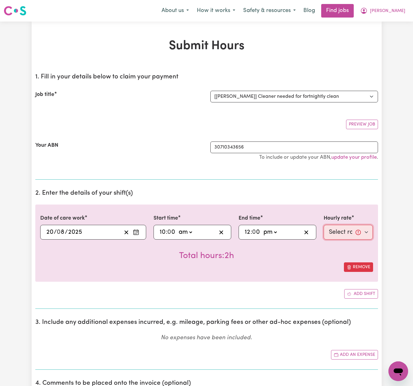
select select "50-Weekday"
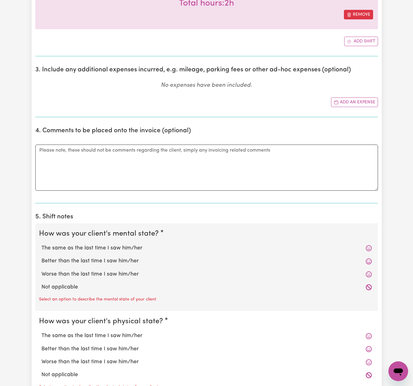
scroll to position [271, 0]
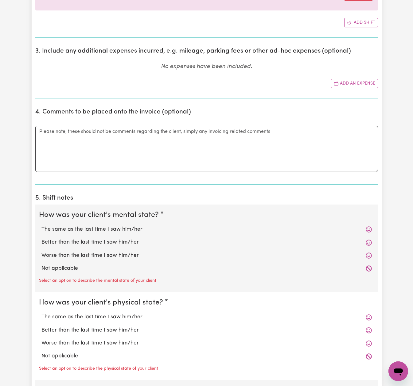
click at [124, 229] on label "The same as the last time I saw him/her" at bounding box center [206, 229] width 331 height 8
click at [41, 225] on input "The same as the last time I saw him/her" at bounding box center [41, 225] width 0 height 0
radio input "true"
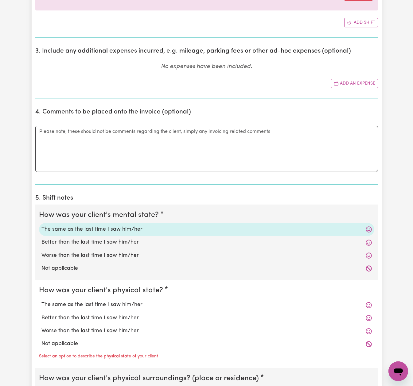
click at [123, 300] on label "The same as the last time I saw him/her" at bounding box center [206, 304] width 331 height 8
click at [41, 300] on input "The same as the last time I saw him/her" at bounding box center [41, 300] width 0 height 0
radio input "true"
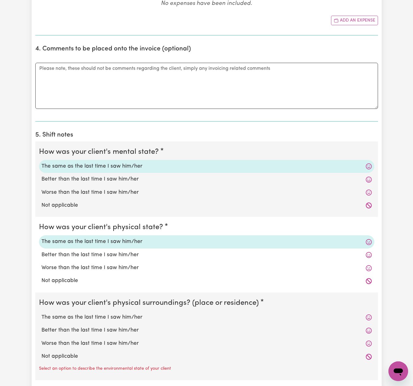
click at [122, 311] on div "The same as the last time I saw him/her" at bounding box center [206, 317] width 335 height 13
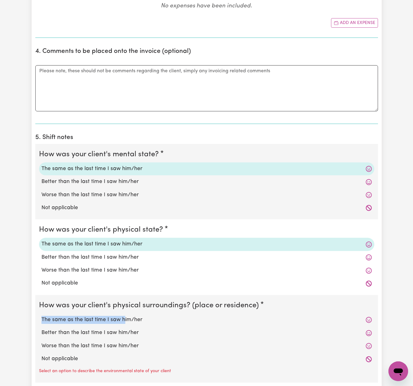
click at [121, 313] on div "The same as the last time I saw him/her" at bounding box center [206, 319] width 335 height 13
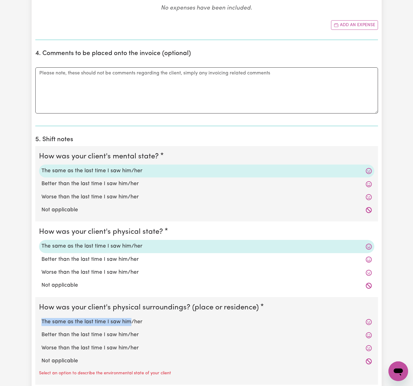
click at [129, 315] on div "The same as the last time I saw him/her" at bounding box center [206, 321] width 335 height 13
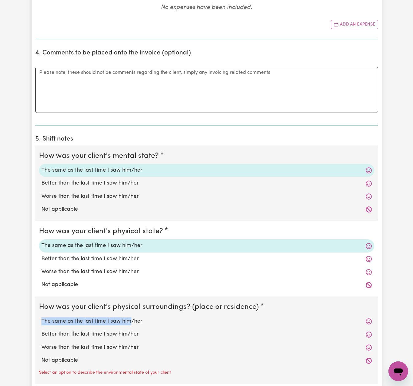
click at [129, 317] on label "The same as the last time I saw him/her" at bounding box center [206, 321] width 331 height 8
click at [41, 317] on input "The same as the last time I saw him/her" at bounding box center [41, 317] width 0 height 0
radio input "true"
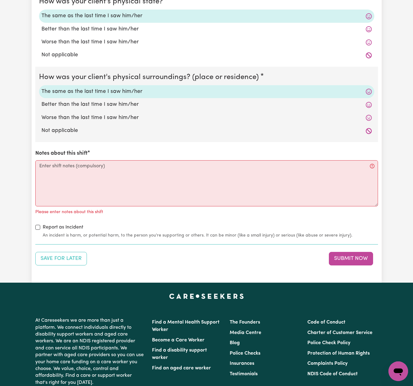
scroll to position [594, 0]
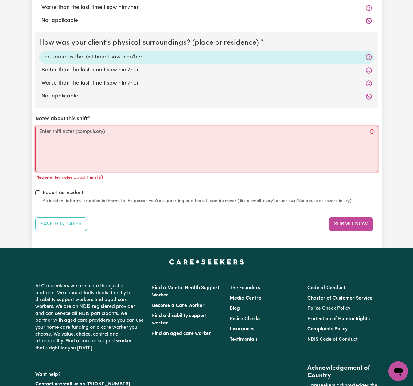
click at [232, 139] on textarea "Notes about this shift" at bounding box center [206, 149] width 343 height 46
paste textarea "I supported [PERSON_NAME] with household tasks and community access during this…"
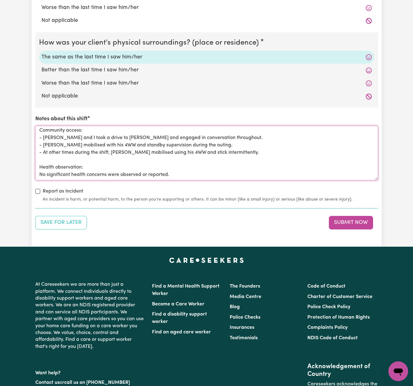
scroll to position [0, 0]
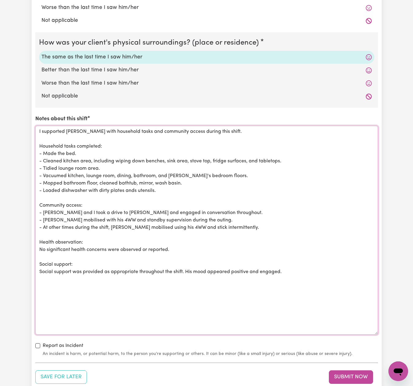
click at [41, 135] on textarea "I supported [PERSON_NAME] with household tasks and community access during this…" at bounding box center [206, 230] width 343 height 209
drag, startPoint x: 141, startPoint y: 186, endPoint x: 33, endPoint y: 189, distance: 108.1
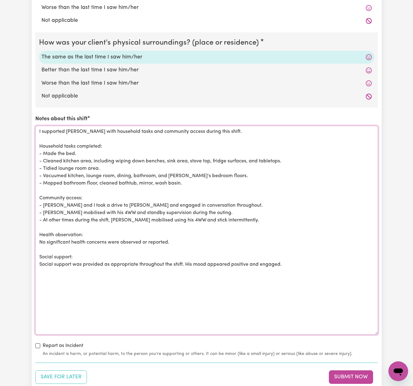
drag, startPoint x: 95, startPoint y: 208, endPoint x: 105, endPoint y: 207, distance: 10.2
click at [105, 207] on textarea "I supported [PERSON_NAME] with household tasks and community access during this…" at bounding box center [206, 230] width 343 height 209
click at [80, 195] on textarea "I supported [PERSON_NAME] with household tasks and community access during this…" at bounding box center [206, 230] width 343 height 209
drag, startPoint x: 197, startPoint y: 200, endPoint x: 44, endPoint y: 201, distance: 153.0
click at [44, 201] on textarea "I supported [PERSON_NAME] with household tasks and community access during this…" at bounding box center [206, 230] width 343 height 209
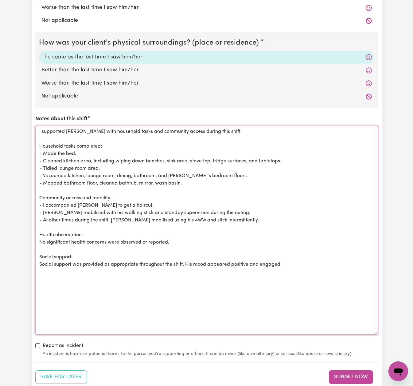
click at [235, 215] on textarea "I supported [PERSON_NAME] with household tasks and community access during this…" at bounding box center [206, 230] width 343 height 209
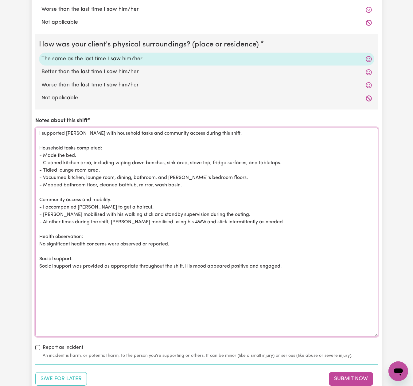
scroll to position [590, 0]
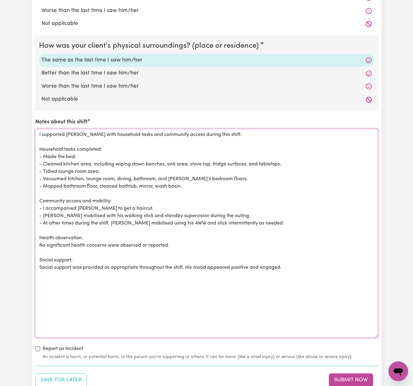
click at [295, 260] on textarea "I supported [PERSON_NAME] with household tasks and community access during this…" at bounding box center [206, 233] width 343 height 209
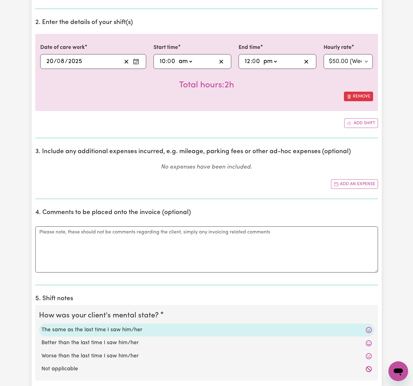
scroll to position [143, 0]
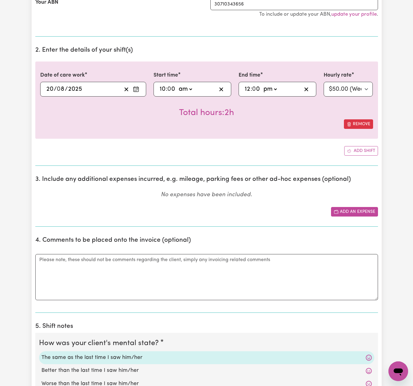
type textarea "I supported [PERSON_NAME] with household tasks and community access during this…"
click at [344, 207] on button "Add an expense" at bounding box center [354, 212] width 47 height 10
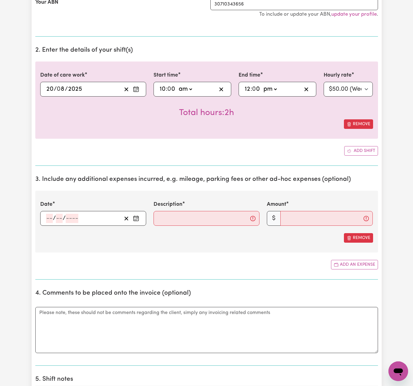
click at [134, 221] on button "Enter the date of expense" at bounding box center [136, 217] width 10 height 9
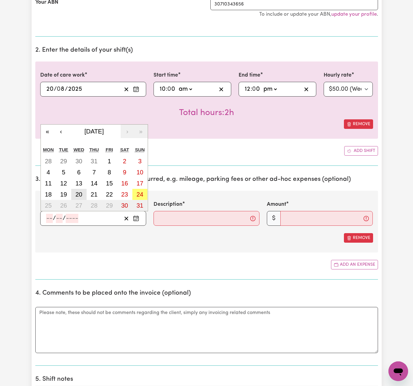
click at [80, 194] on abbr "20" at bounding box center [79, 194] width 7 height 7
type input "[DATE]"
type input "20"
type input "8"
type input "2025"
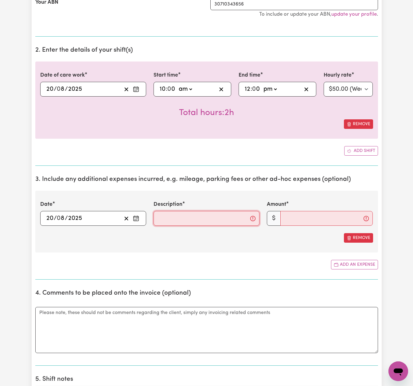
click at [218, 220] on input "Description" at bounding box center [207, 218] width 106 height 15
type input "Fuel"
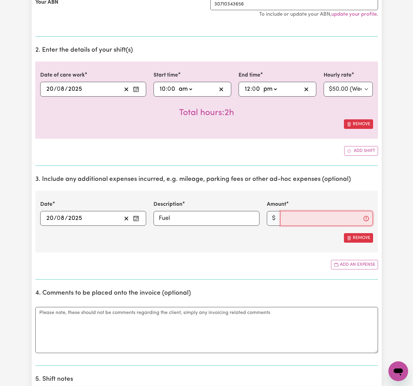
click at [293, 215] on input "Amount" at bounding box center [326, 218] width 92 height 15
type input "2.50"
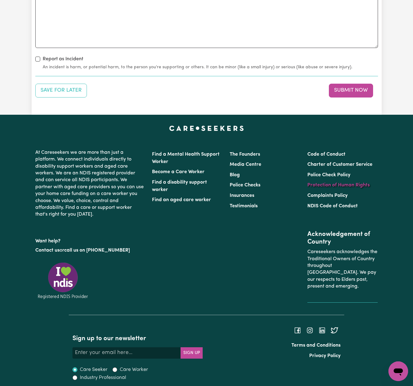
scroll to position [938, 0]
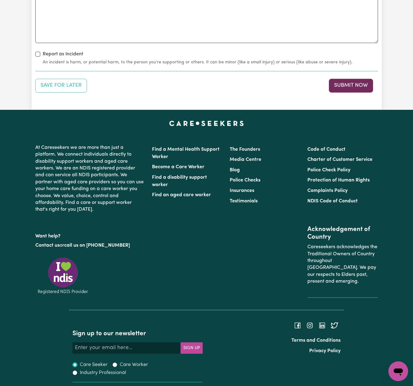
click at [356, 83] on button "Submit Now" at bounding box center [351, 86] width 44 height 14
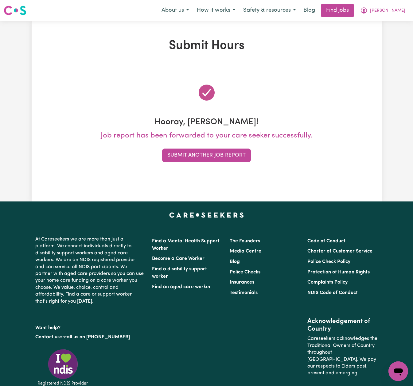
scroll to position [0, 0]
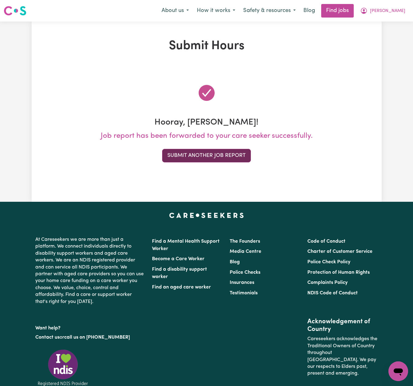
click at [191, 157] on button "Submit Another Job Report" at bounding box center [206, 156] width 89 height 14
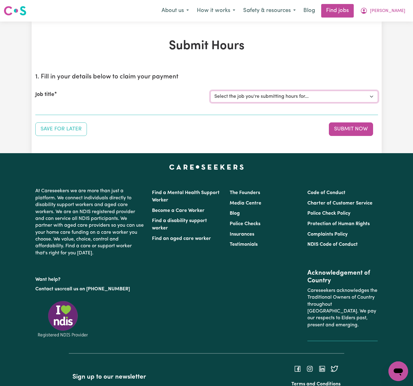
select select "14193"
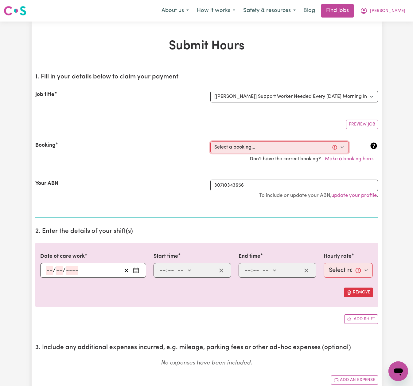
select select "345090"
type input "[DATE]"
type input "24"
type input "8"
type input "2025"
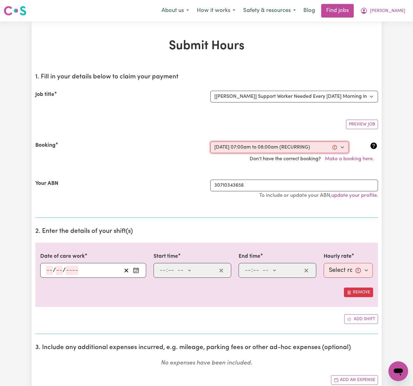
type input "07:00"
type input "7"
type input "0"
select select "am"
type input "08:00"
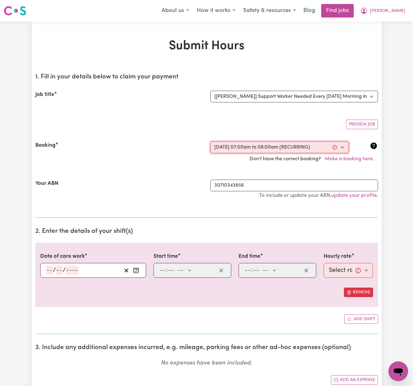
type input "8"
type input "0"
select select "am"
select select "79-[DATE]"
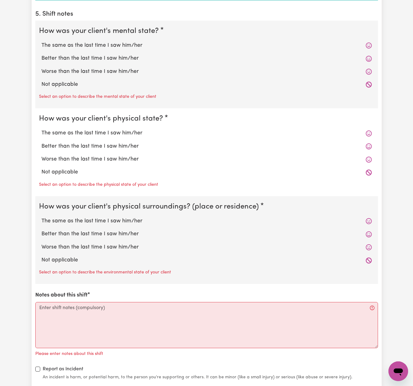
scroll to position [492, 0]
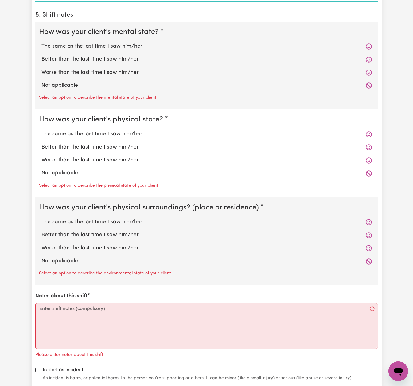
click at [126, 42] on label "The same as the last time I saw him/her" at bounding box center [206, 46] width 331 height 8
click at [41, 42] on input "The same as the last time I saw him/her" at bounding box center [41, 42] width 0 height 0
radio input "true"
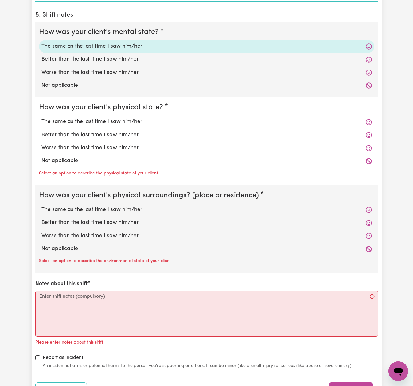
click at [124, 118] on label "The same as the last time I saw him/her" at bounding box center [206, 122] width 331 height 8
click at [41, 118] on input "The same as the last time I saw him/her" at bounding box center [41, 117] width 0 height 0
radio input "true"
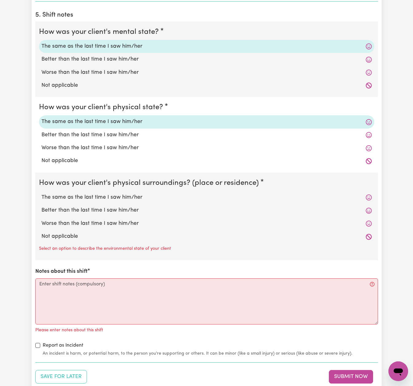
click at [124, 196] on label "The same as the last time I saw him/her" at bounding box center [206, 197] width 331 height 8
click at [41, 193] on input "The same as the last time I saw him/her" at bounding box center [41, 193] width 0 height 0
radio input "true"
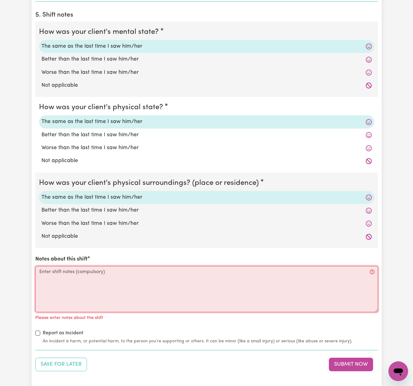
click at [126, 299] on textarea "Notes about this shift" at bounding box center [206, 289] width 343 height 46
paste textarea "I assisted [PERSON_NAME] with his morning routine. Personal care: - Required mi…"
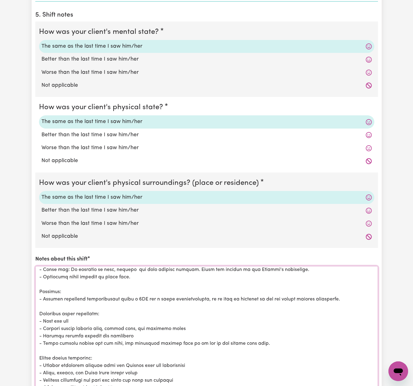
scroll to position [68, 0]
click at [376, 385] on html "Menu About us How it works Safety & resources Blog Find jobs [PERSON_NAME] Subm…" at bounding box center [206, 137] width 413 height 1258
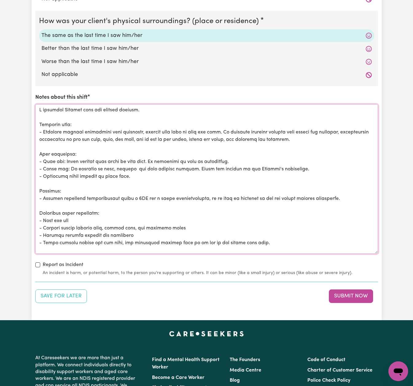
scroll to position [0, 0]
click at [141, 169] on textarea "Notes about this shift" at bounding box center [206, 178] width 343 height 149
drag, startPoint x: 122, startPoint y: 170, endPoint x: 43, endPoint y: 157, distance: 80.5
click at [43, 157] on textarea "Notes about this shift" at bounding box center [206, 178] width 343 height 149
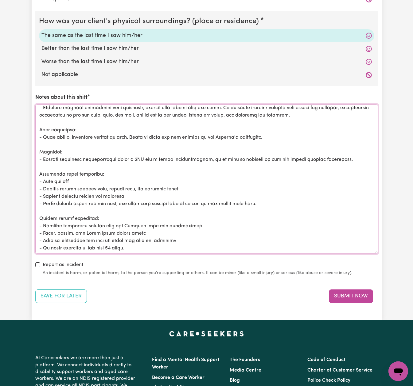
scroll to position [25, 0]
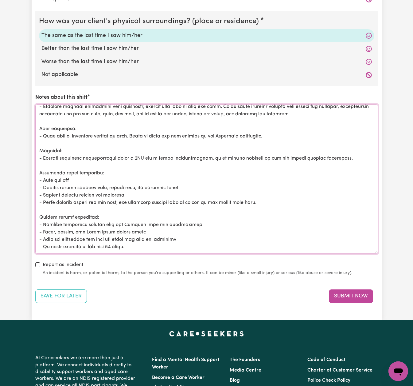
click at [135, 191] on textarea "Notes about this shift" at bounding box center [206, 178] width 343 height 149
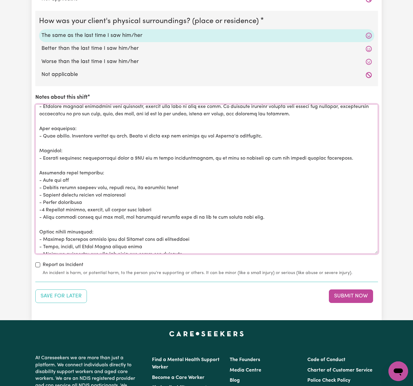
click at [45, 205] on textarea "Notes about this shift" at bounding box center [206, 178] width 343 height 149
drag, startPoint x: 244, startPoint y: 213, endPoint x: 119, endPoint y: 214, distance: 124.4
click at [119, 214] on textarea "Notes about this shift" at bounding box center [206, 178] width 343 height 149
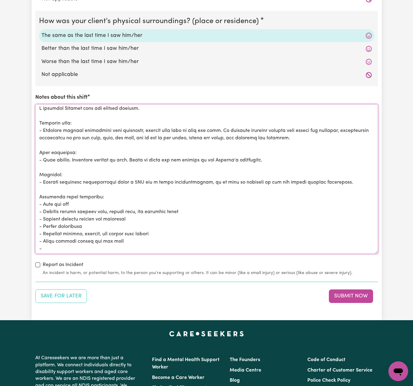
scroll to position [0, 0]
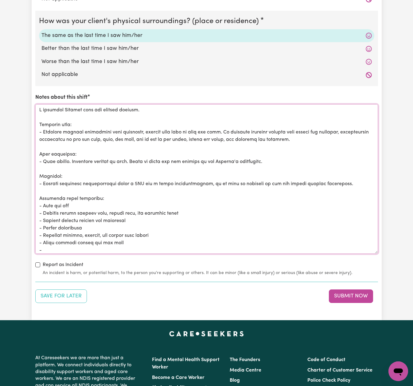
click at [314, 135] on textarea "Notes about this shift" at bounding box center [206, 178] width 343 height 149
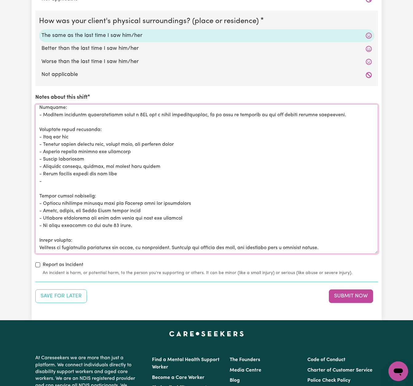
scroll to position [654, 0]
click at [76, 170] on textarea "Notes about this shift" at bounding box center [206, 178] width 343 height 149
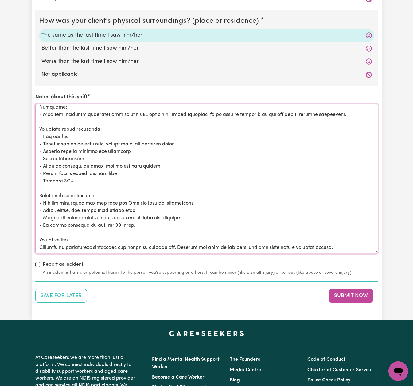
click at [59, 200] on textarea "Notes about this shift" at bounding box center [206, 178] width 343 height 149
drag, startPoint x: 131, startPoint y: 198, endPoint x: 87, endPoint y: 199, distance: 43.6
click at [87, 199] on textarea "Notes about this shift" at bounding box center [206, 178] width 343 height 149
click at [121, 198] on textarea "Notes about this shift" at bounding box center [206, 178] width 343 height 149
click at [119, 199] on textarea "Notes about this shift" at bounding box center [206, 178] width 343 height 149
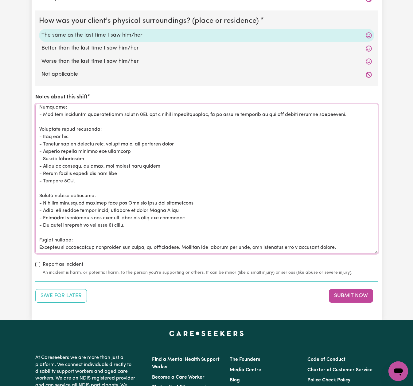
click at [198, 201] on textarea "Notes about this shift" at bounding box center [206, 178] width 343 height 149
click at [130, 199] on textarea "Notes about this shift" at bounding box center [206, 178] width 343 height 149
click at [218, 179] on textarea "Notes about this shift" at bounding box center [206, 178] width 343 height 149
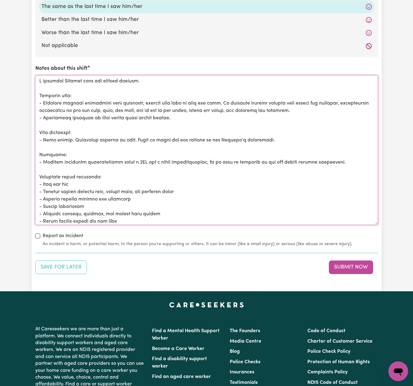
scroll to position [0, 0]
click at [189, 110] on textarea "Notes about this shift" at bounding box center [206, 150] width 343 height 149
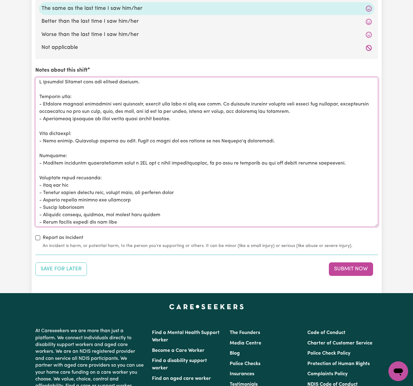
scroll to position [680, 0]
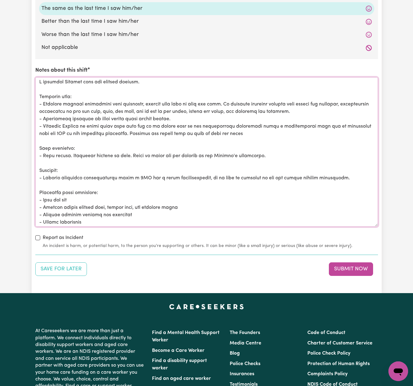
drag, startPoint x: 244, startPoint y: 129, endPoint x: 117, endPoint y: 129, distance: 126.9
click at [117, 129] on textarea "Notes about this shift" at bounding box center [206, 151] width 343 height 149
click at [253, 124] on textarea "Notes about this shift" at bounding box center [206, 151] width 343 height 149
drag, startPoint x: 138, startPoint y: 129, endPoint x: 146, endPoint y: 127, distance: 7.8
click at [144, 128] on textarea "Notes about this shift" at bounding box center [206, 151] width 343 height 149
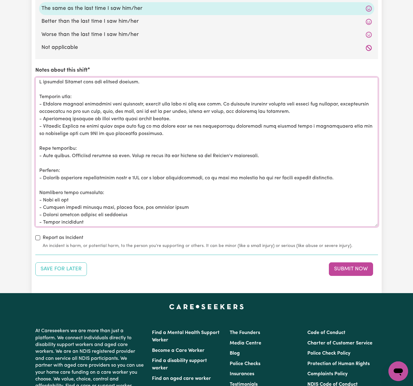
click at [166, 127] on textarea "Notes about this shift" at bounding box center [206, 151] width 343 height 149
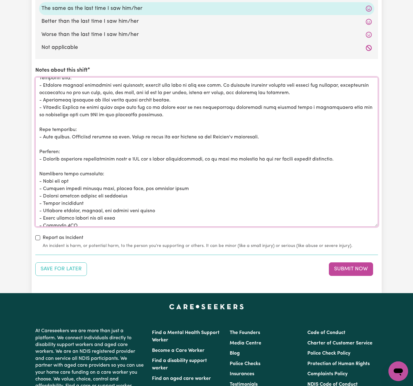
scroll to position [22, 0]
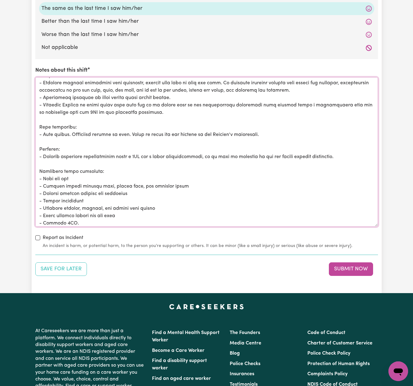
click at [267, 112] on textarea "Notes about this shift" at bounding box center [206, 151] width 343 height 149
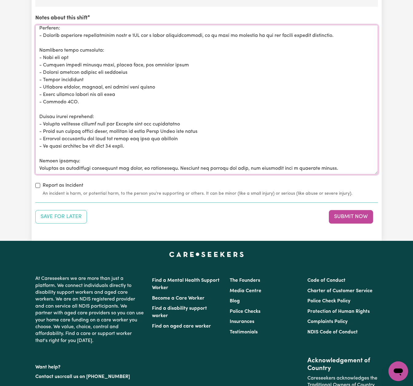
scroll to position [734, 0]
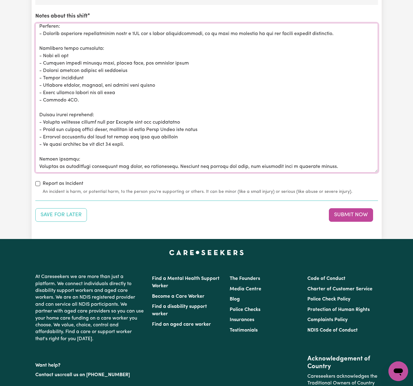
click at [357, 155] on textarea "Notes about this shift" at bounding box center [206, 97] width 343 height 149
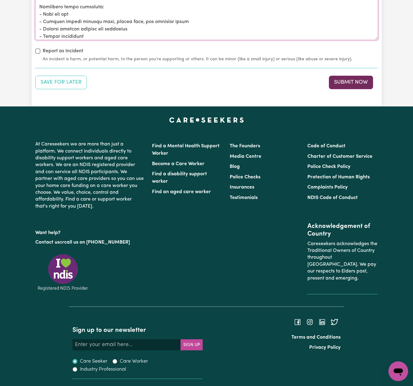
scroll to position [867, 0]
type textarea "I assisted [PERSON_NAME] with his morning routine. Personal care: - Required mi…"
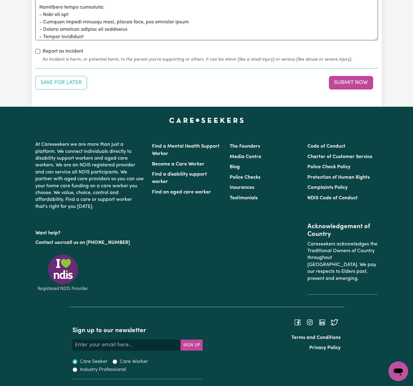
click at [369, 76] on button "Submit Now" at bounding box center [351, 83] width 44 height 14
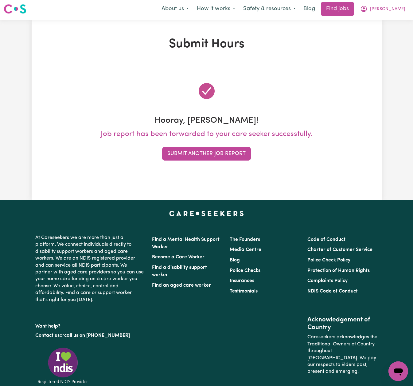
scroll to position [0, 0]
